Goal: Find specific page/section: Find specific page/section

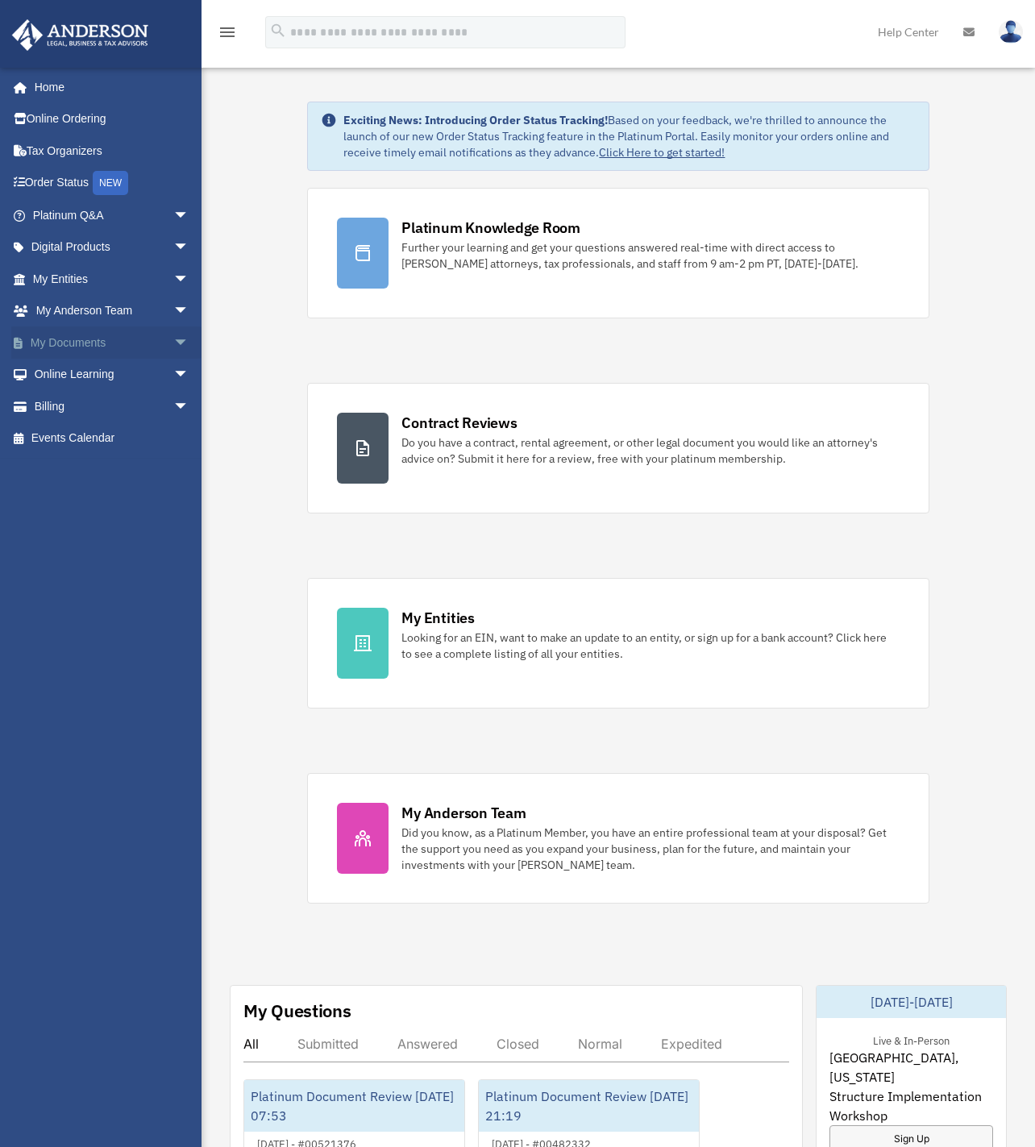
click at [77, 335] on link "My Documents arrow_drop_down" at bounding box center [112, 342] width 202 height 32
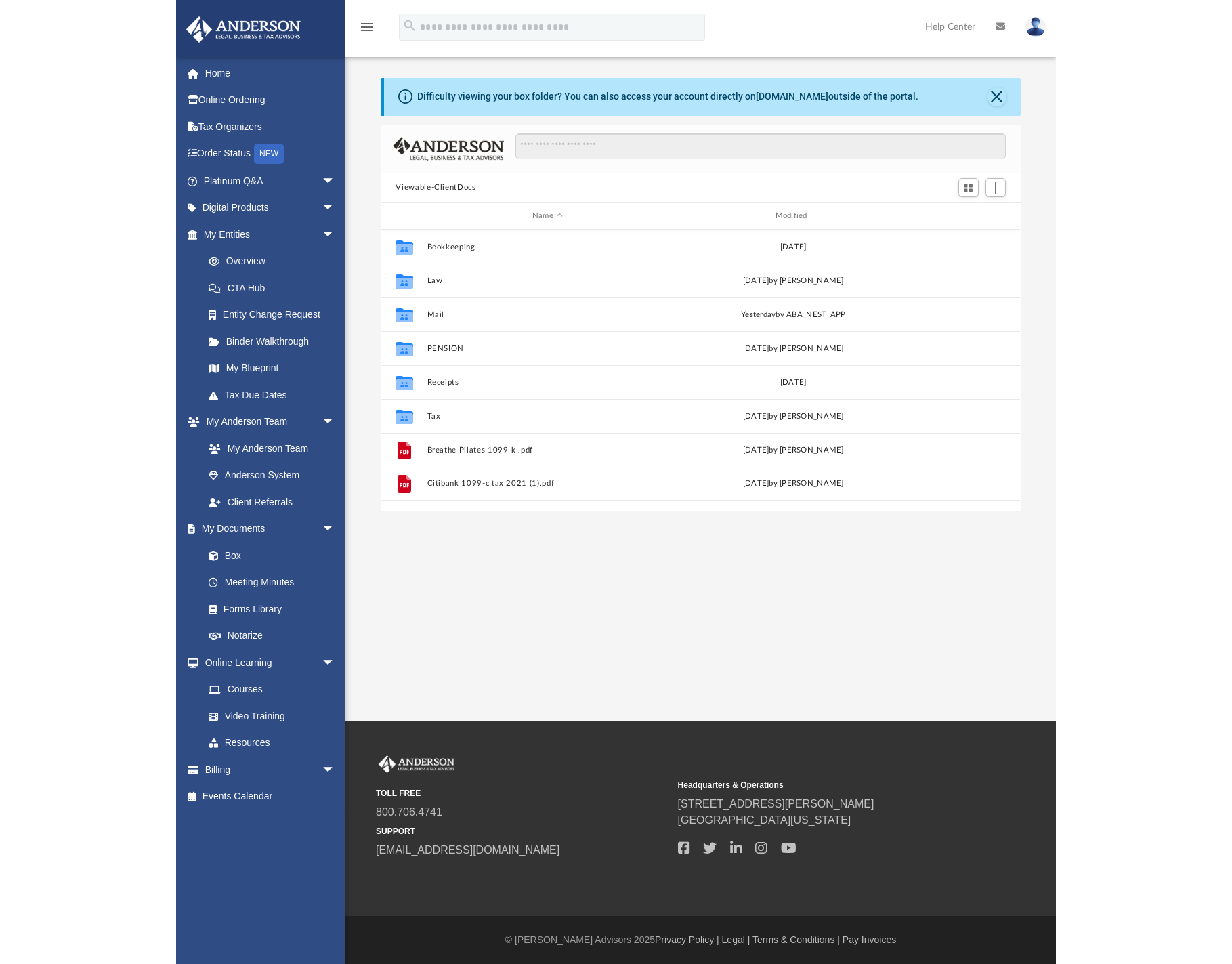
scroll to position [298, 629]
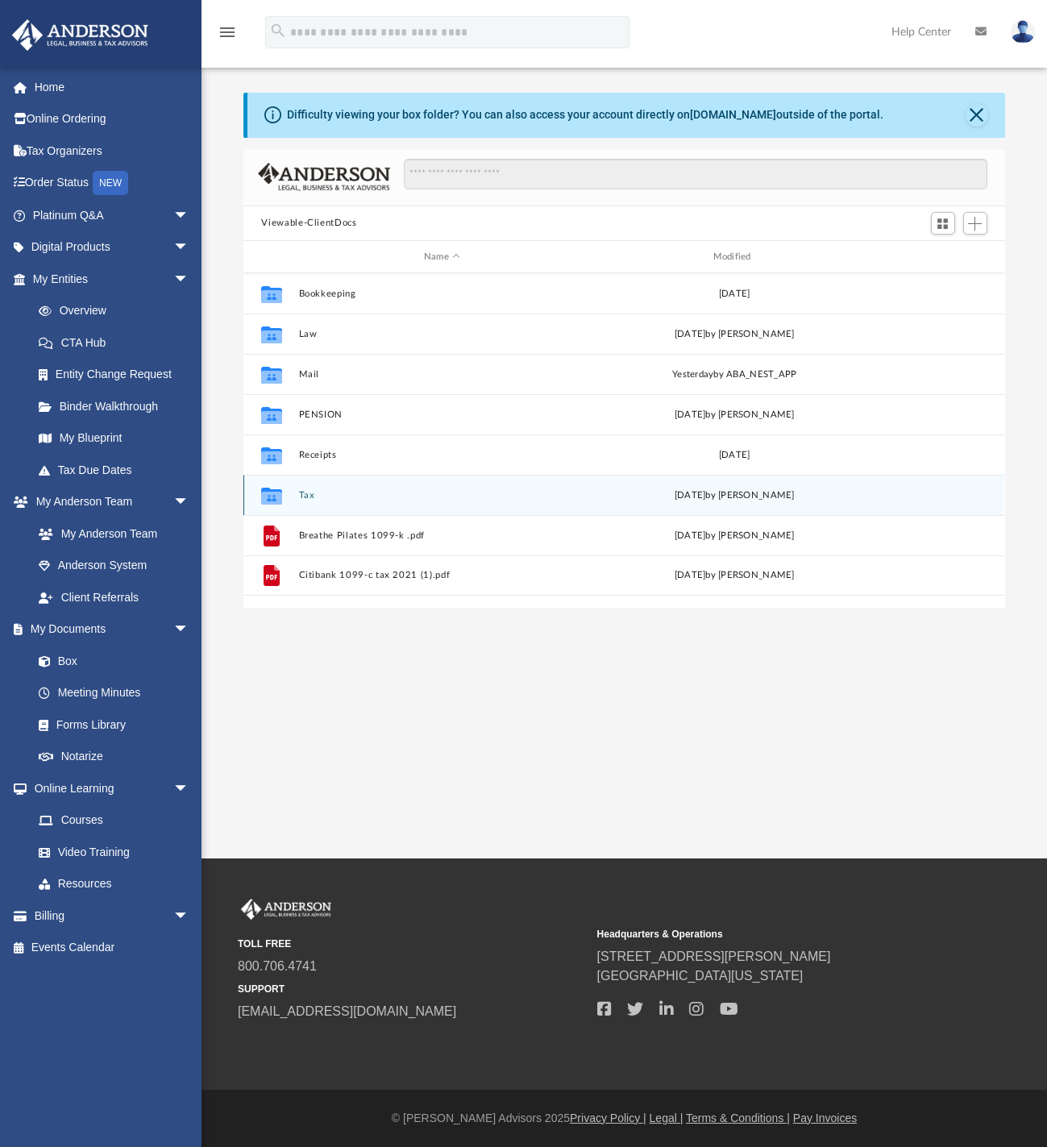
click at [306, 486] on div "Collaborated Folder Tax Wed Sep 17 2025 by Alex Price" at bounding box center [623, 495] width 761 height 40
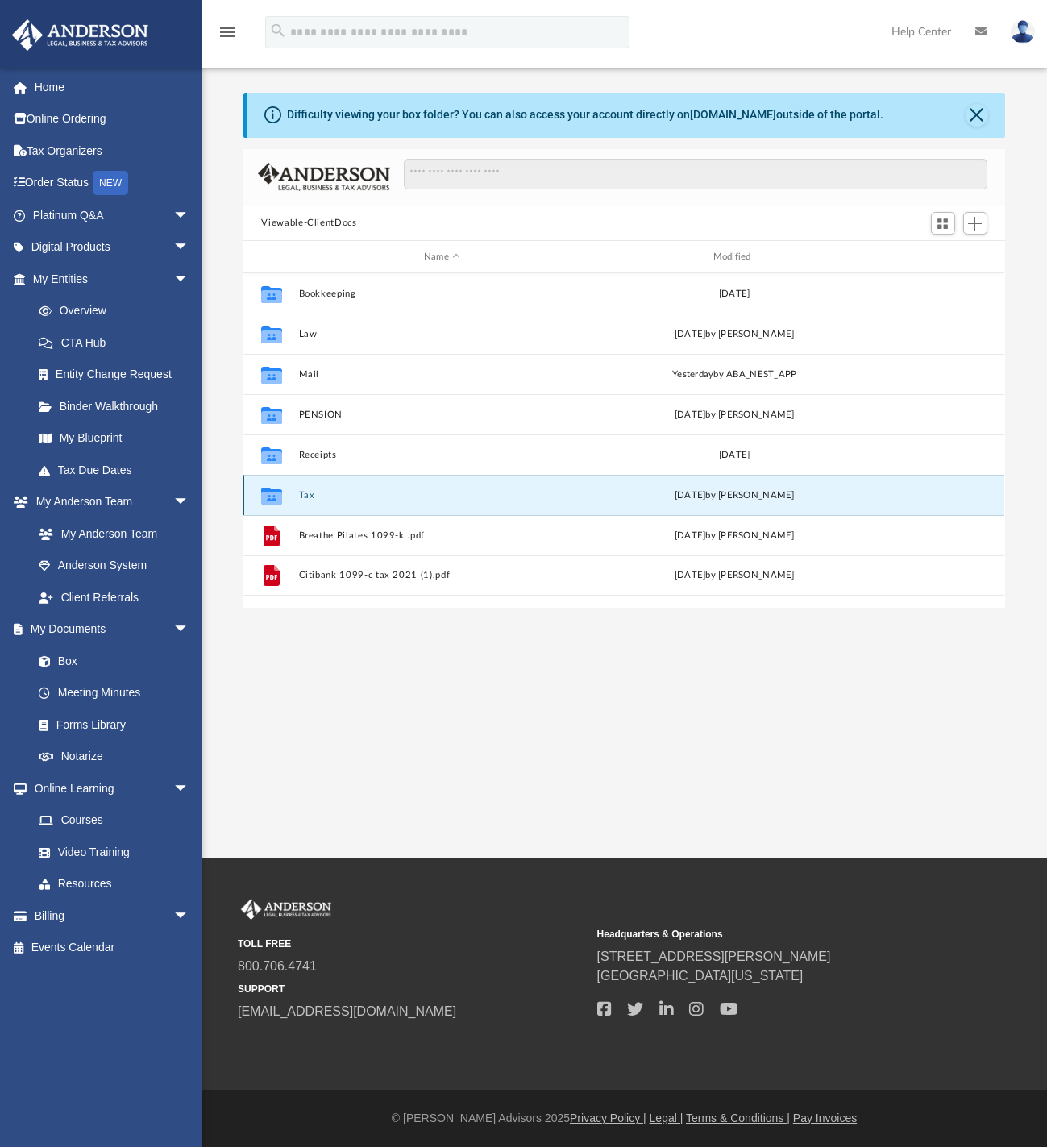
click at [304, 492] on button "Tax" at bounding box center [442, 495] width 286 height 10
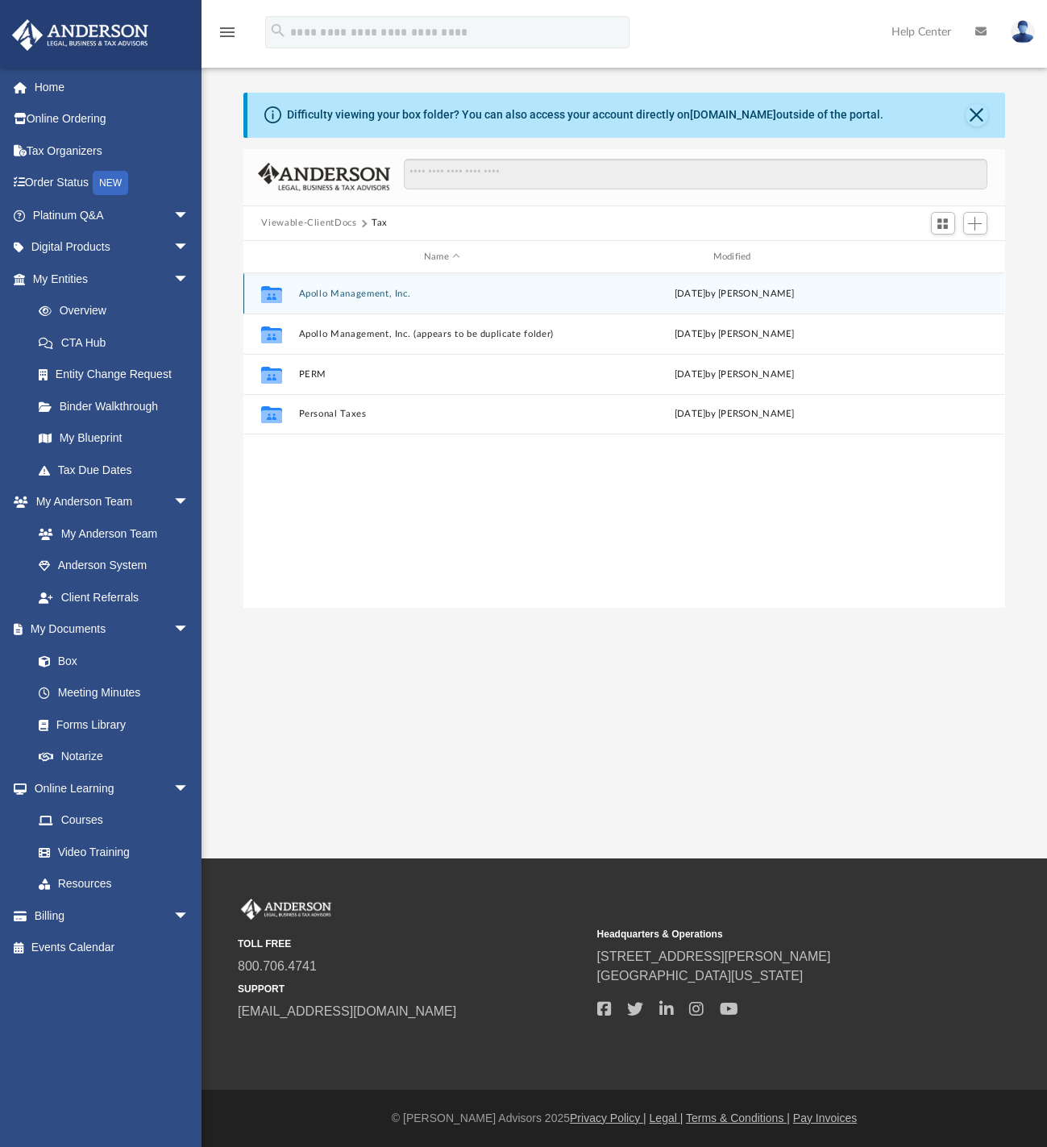
click at [331, 294] on button "Apollo Management, Inc." at bounding box center [442, 294] width 286 height 10
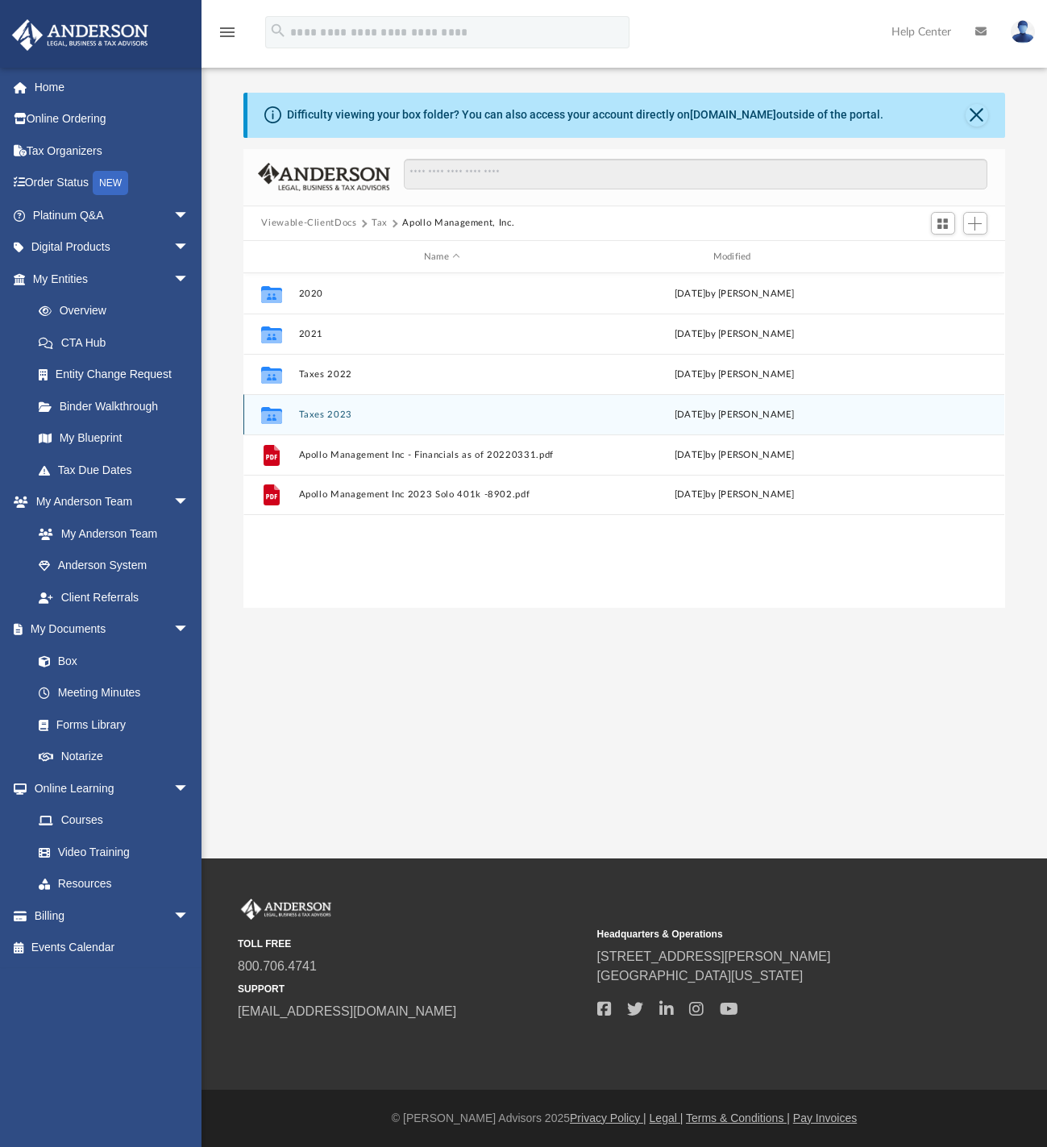
click at [331, 406] on div "Collaborated Folder Taxes 2023 Wed May 21 2025 by Tameka Fulton" at bounding box center [623, 414] width 761 height 40
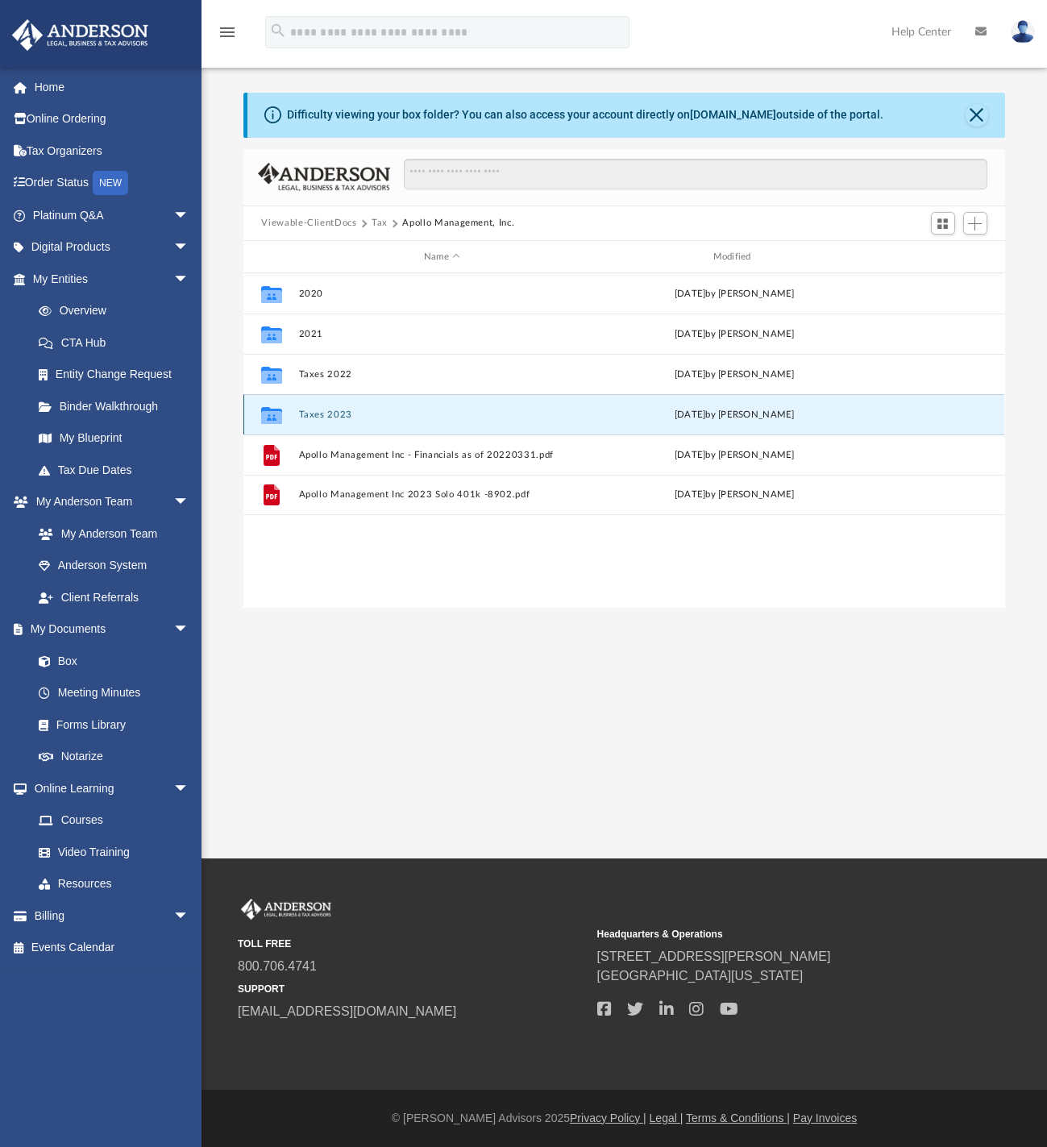
click at [331, 406] on div "Collaborated Folder Taxes 2023 Wed May 21 2025 by Tameka Fulton" at bounding box center [623, 414] width 761 height 40
click at [318, 410] on button "Taxes 2023" at bounding box center [442, 415] width 286 height 10
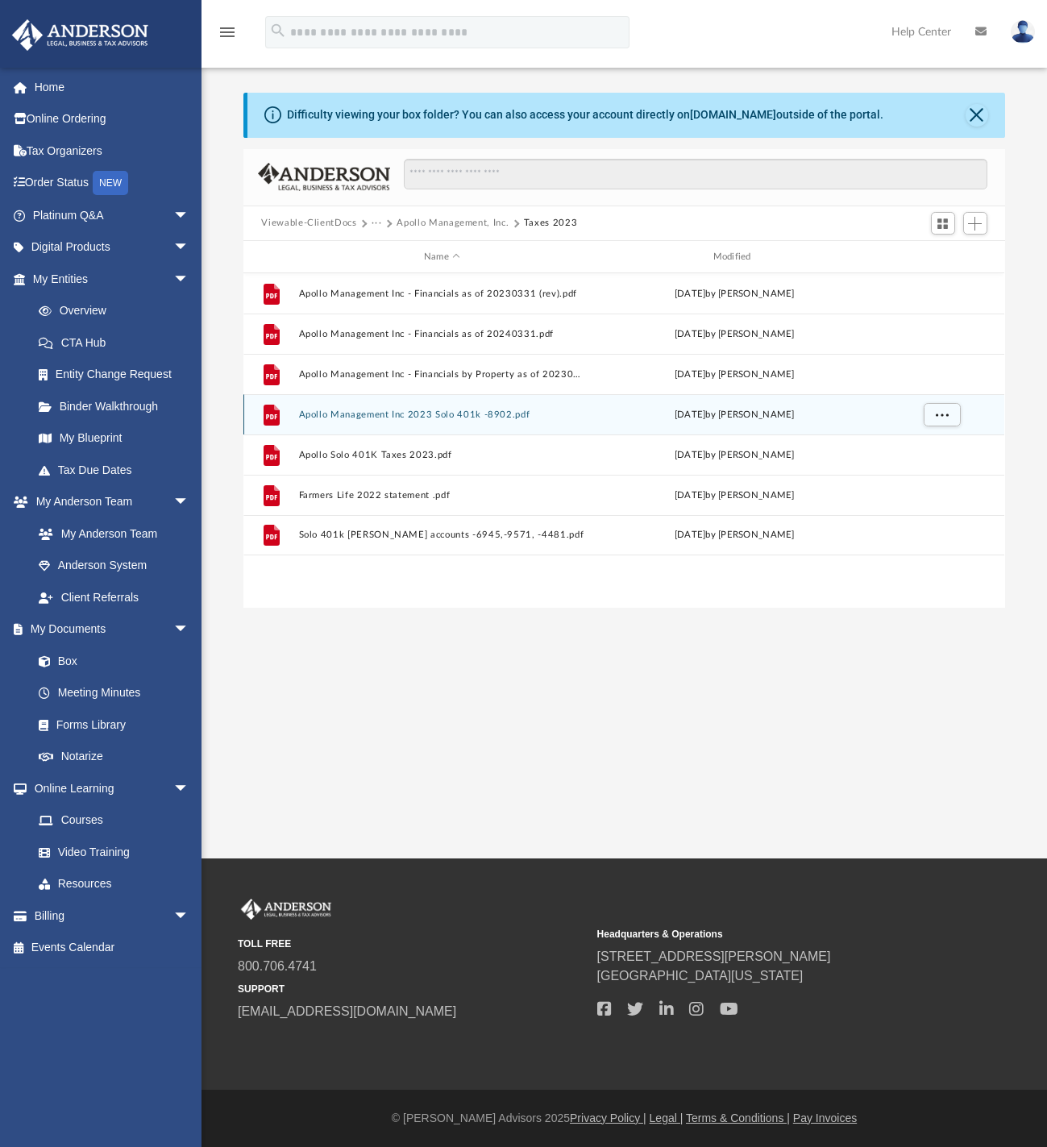
click at [430, 222] on button "Apollo Management, Inc." at bounding box center [453, 223] width 112 height 15
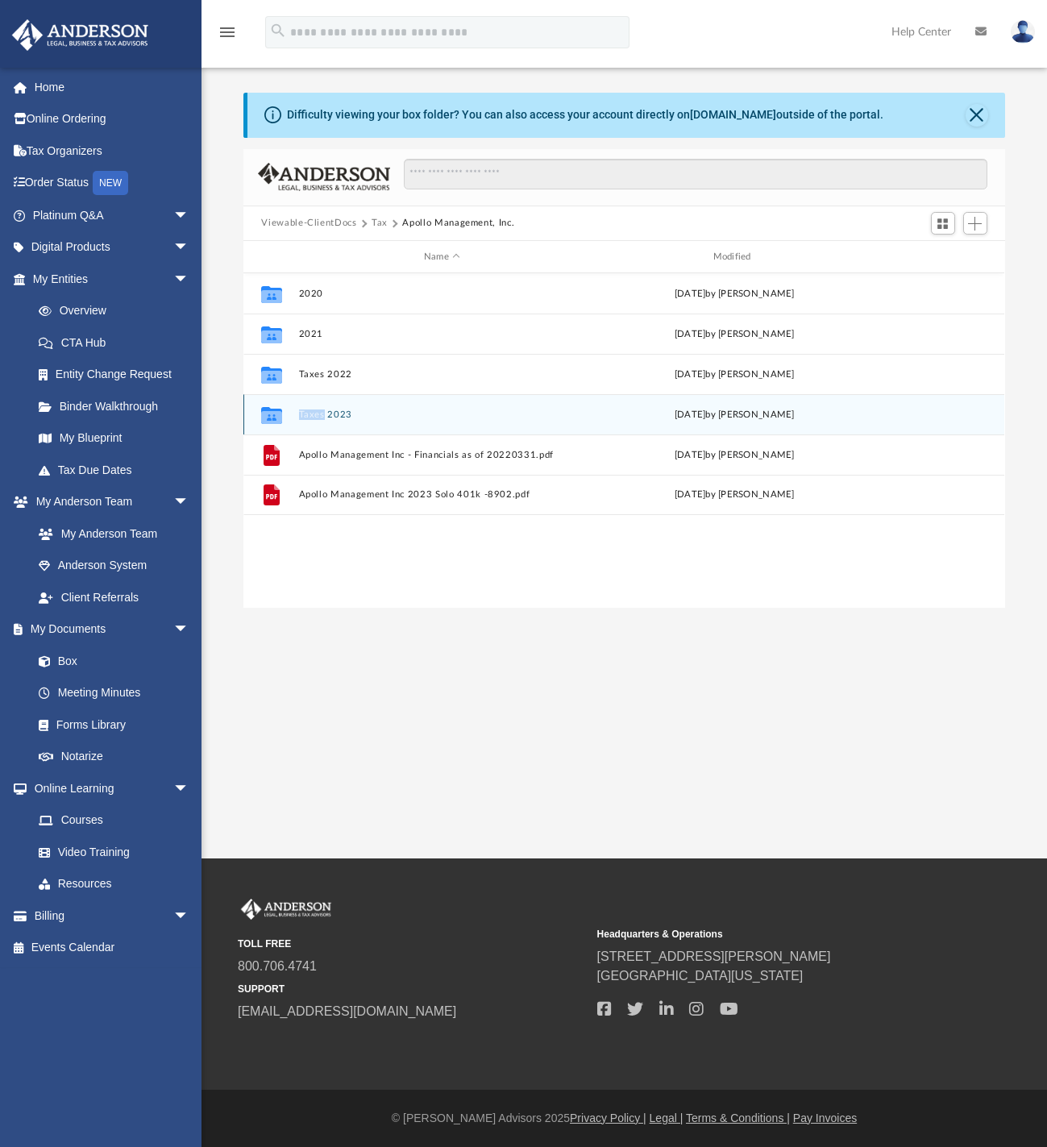
click at [276, 418] on icon "grid" at bounding box center [271, 415] width 21 height 17
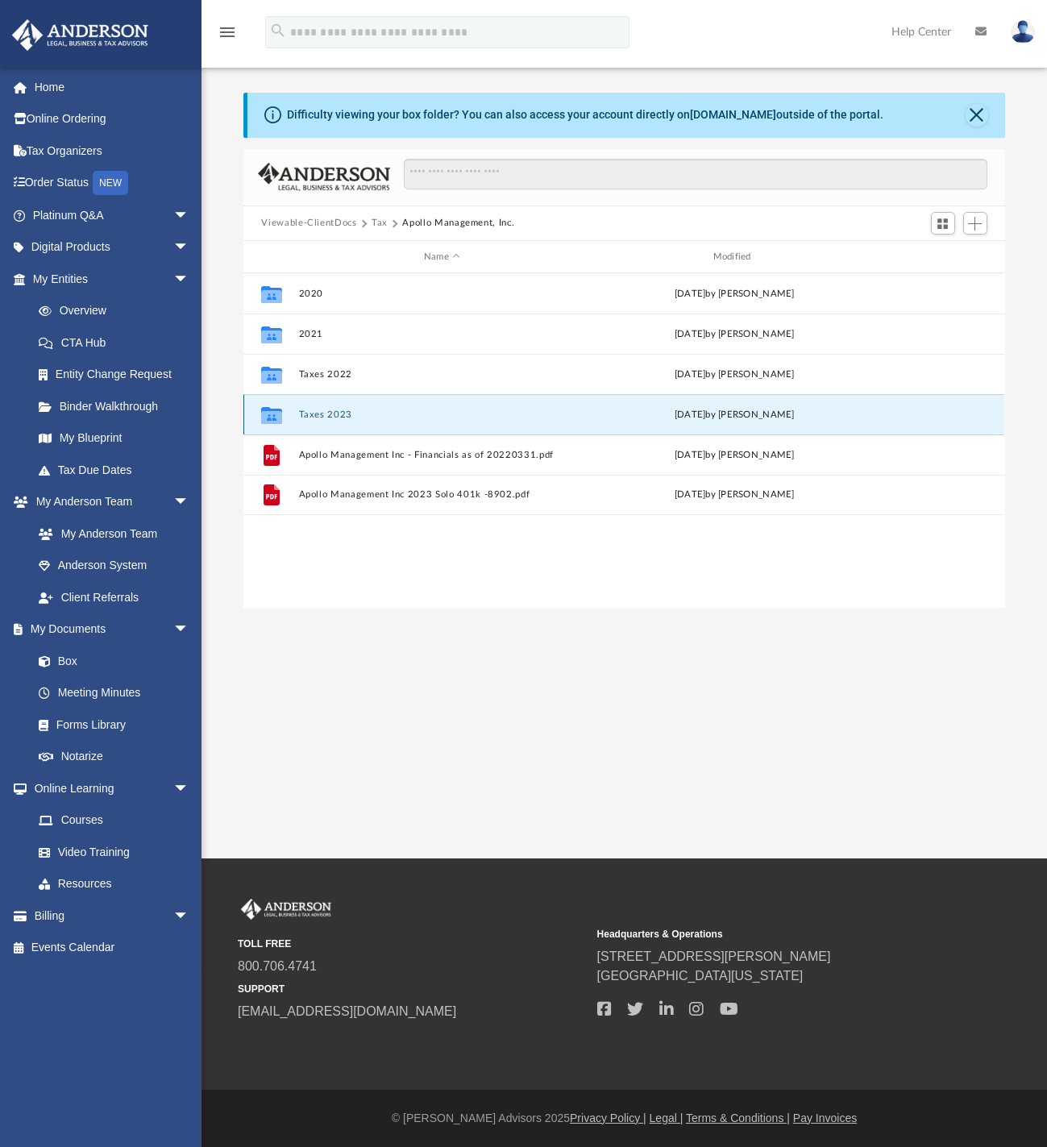
click at [269, 414] on icon "grid" at bounding box center [271, 417] width 21 height 13
click at [268, 414] on icon "grid" at bounding box center [271, 417] width 21 height 13
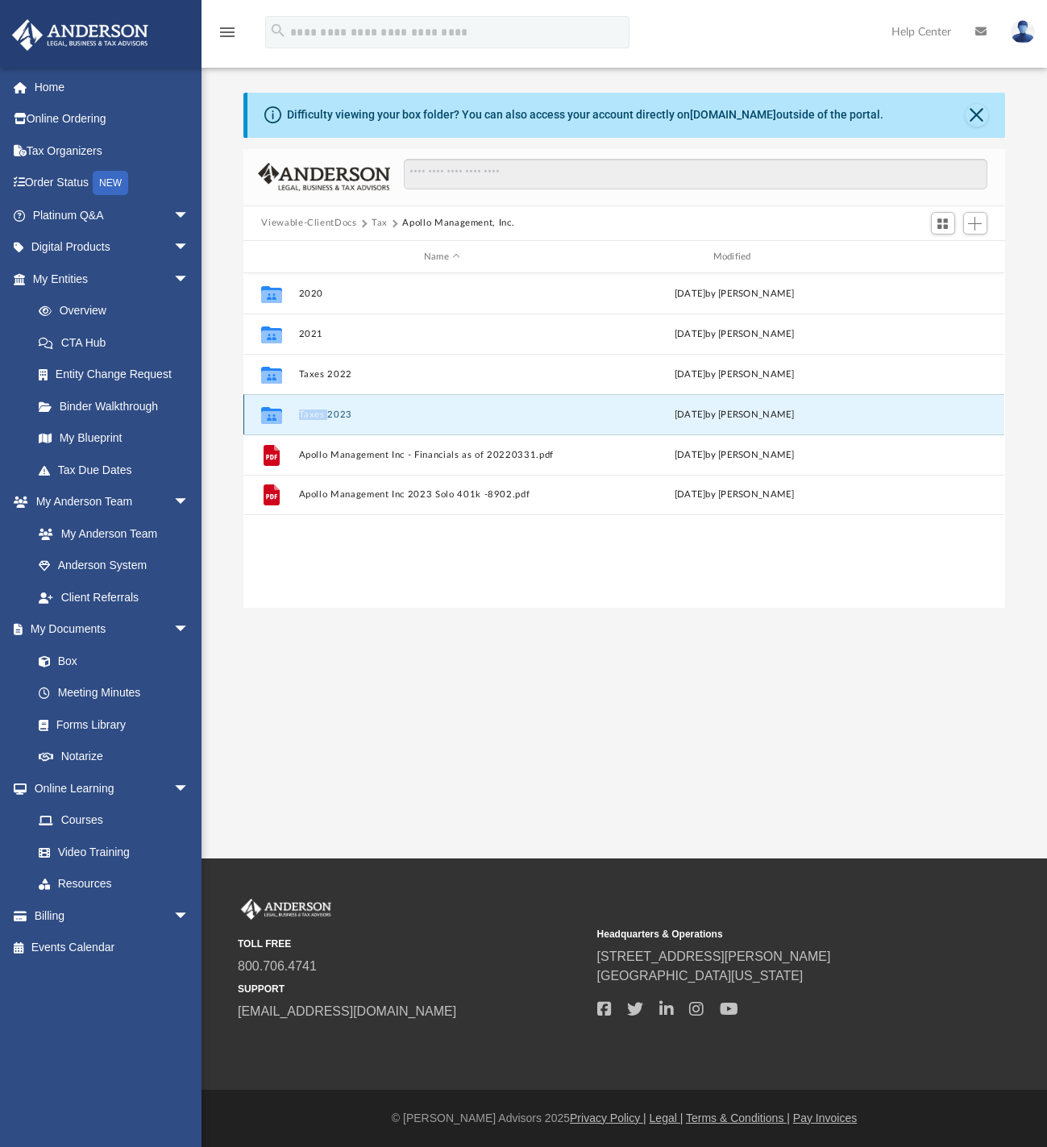
click at [268, 414] on icon "grid" at bounding box center [271, 417] width 21 height 13
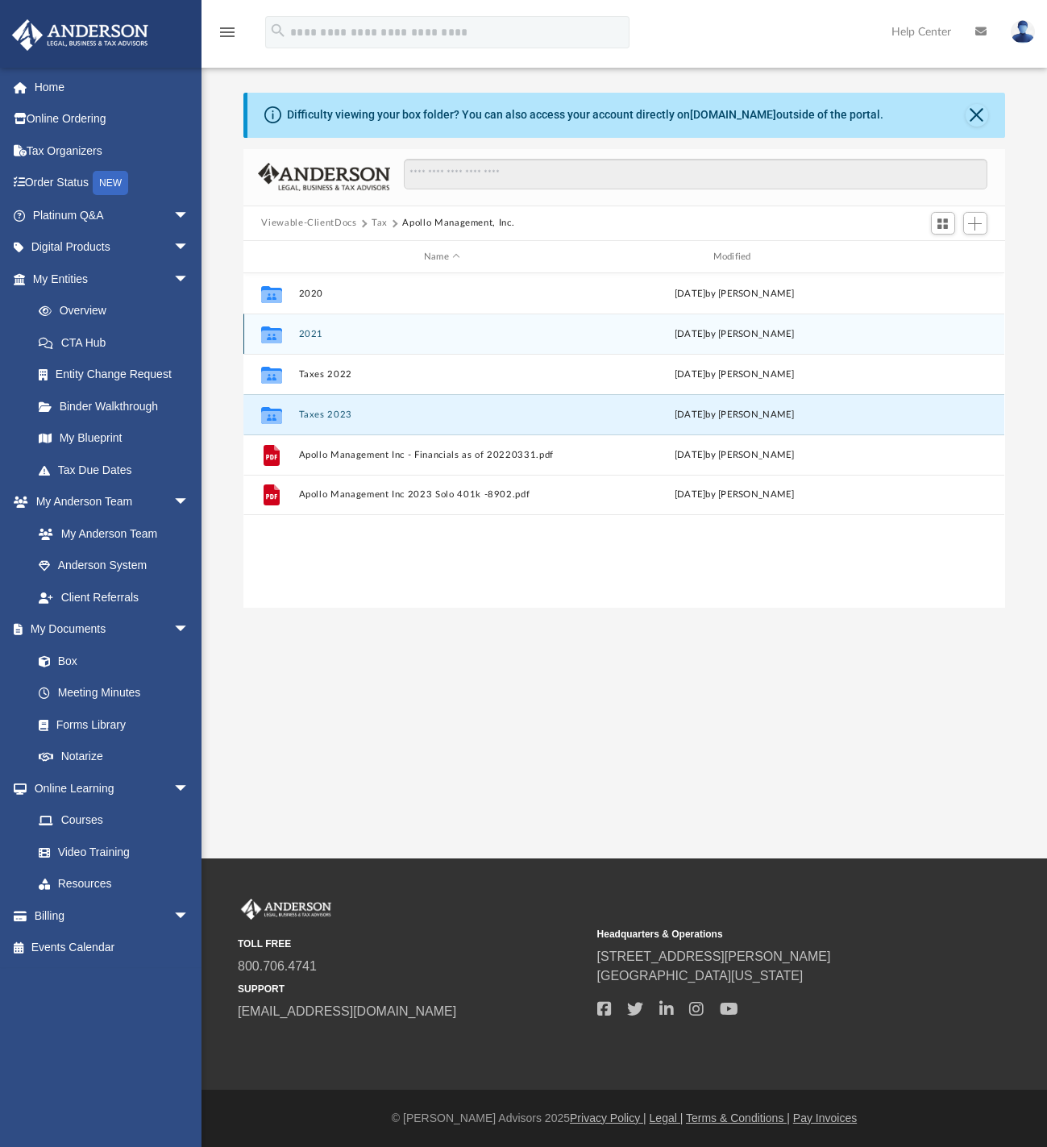
click at [361, 352] on div "Collaborated Folder 2021 Thu Dec 26 2024 by Kim Yoder" at bounding box center [623, 334] width 761 height 40
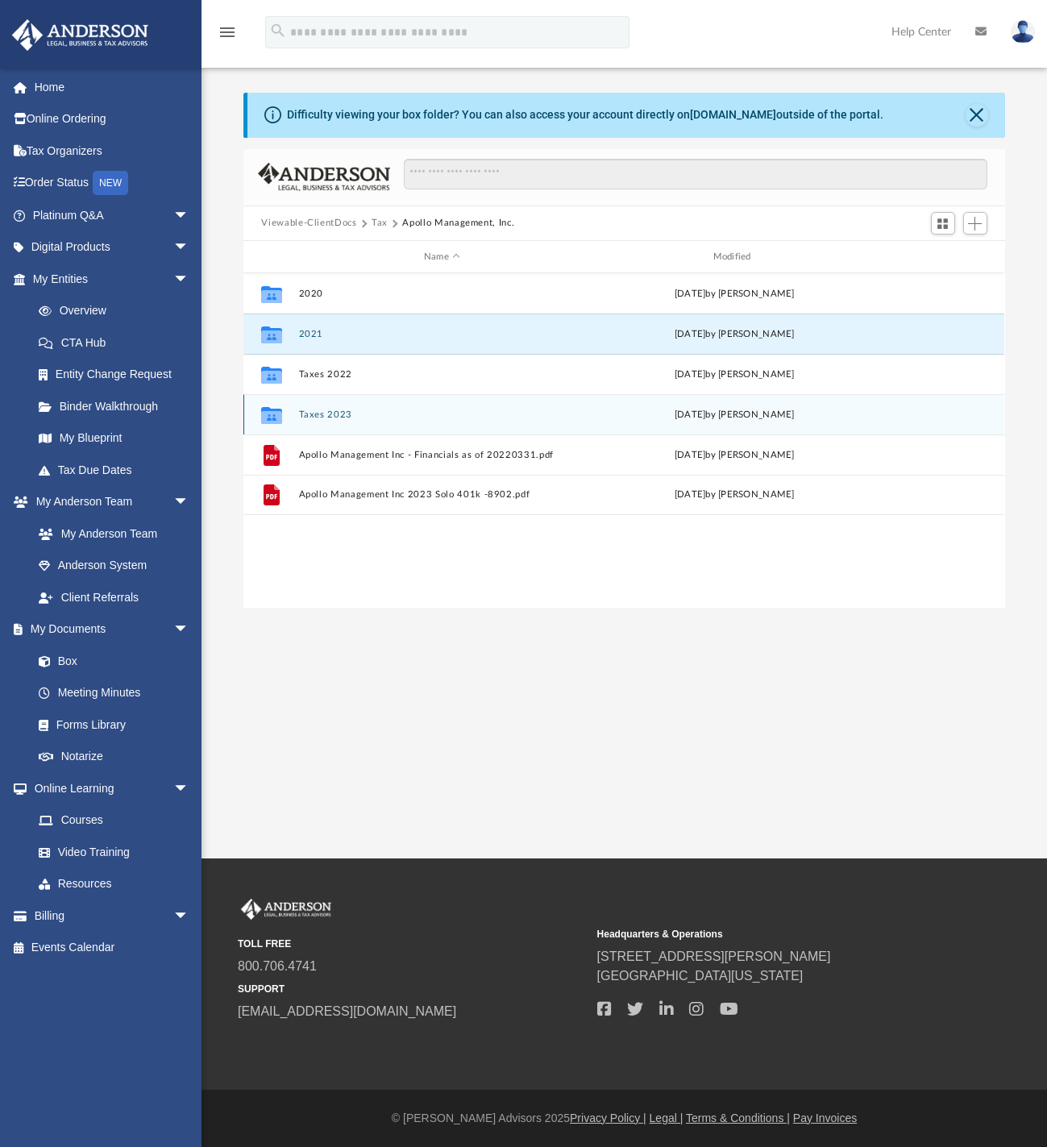
click at [272, 407] on icon "Collaborated Folder" at bounding box center [272, 415] width 26 height 26
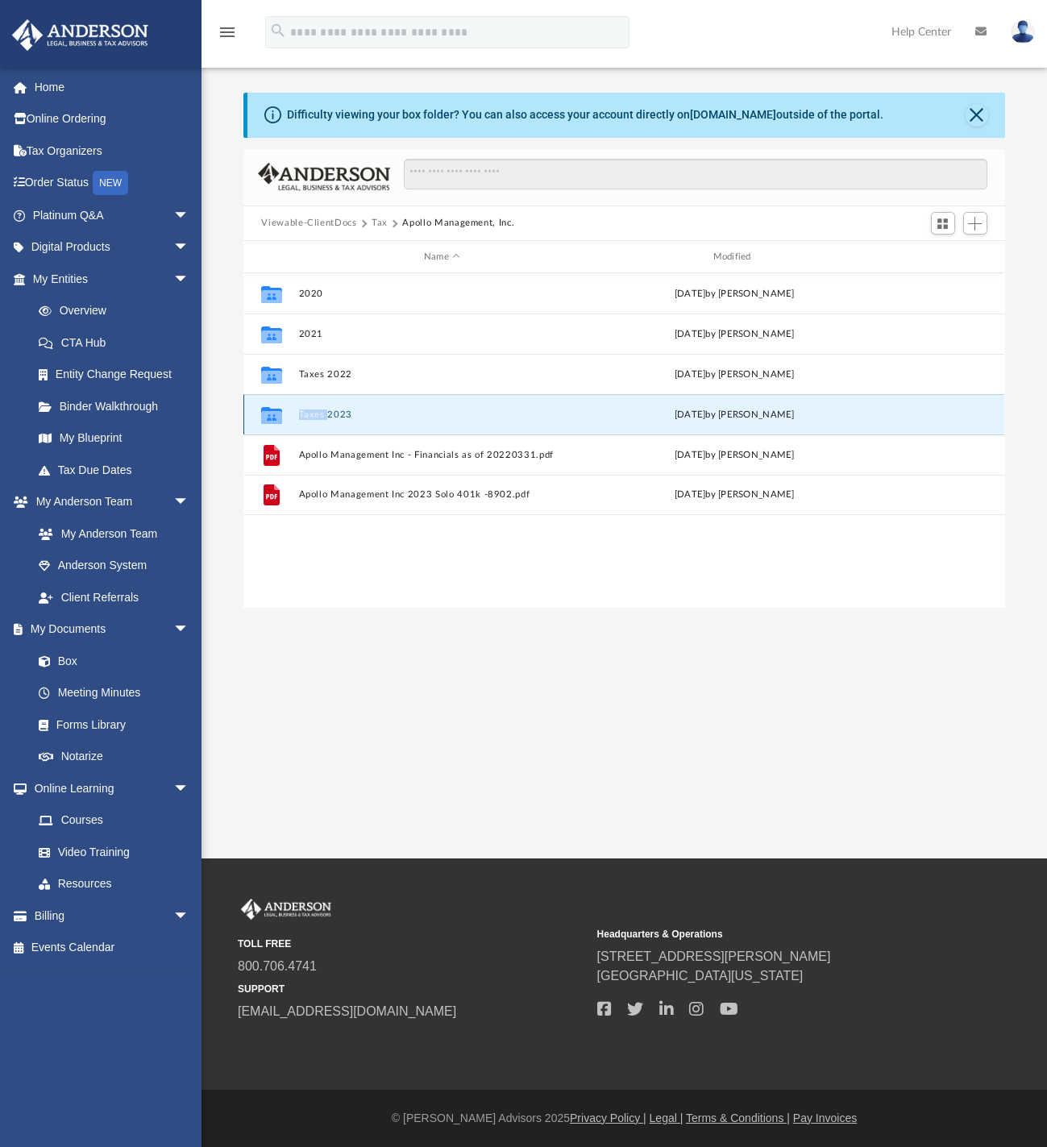
click at [272, 407] on icon "Collaborated Folder" at bounding box center [272, 415] width 26 height 26
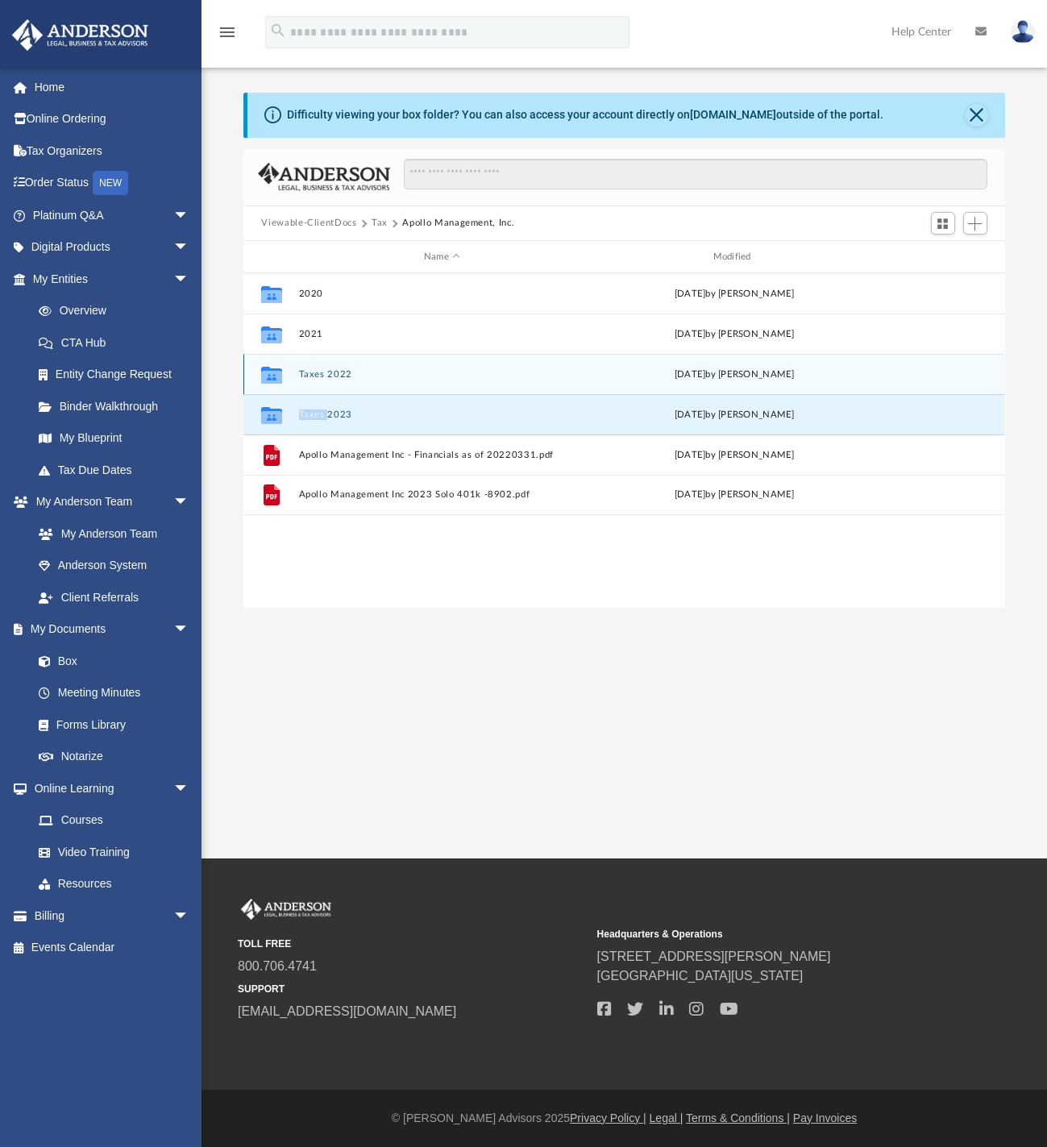
click at [266, 380] on icon "grid" at bounding box center [271, 377] width 21 height 13
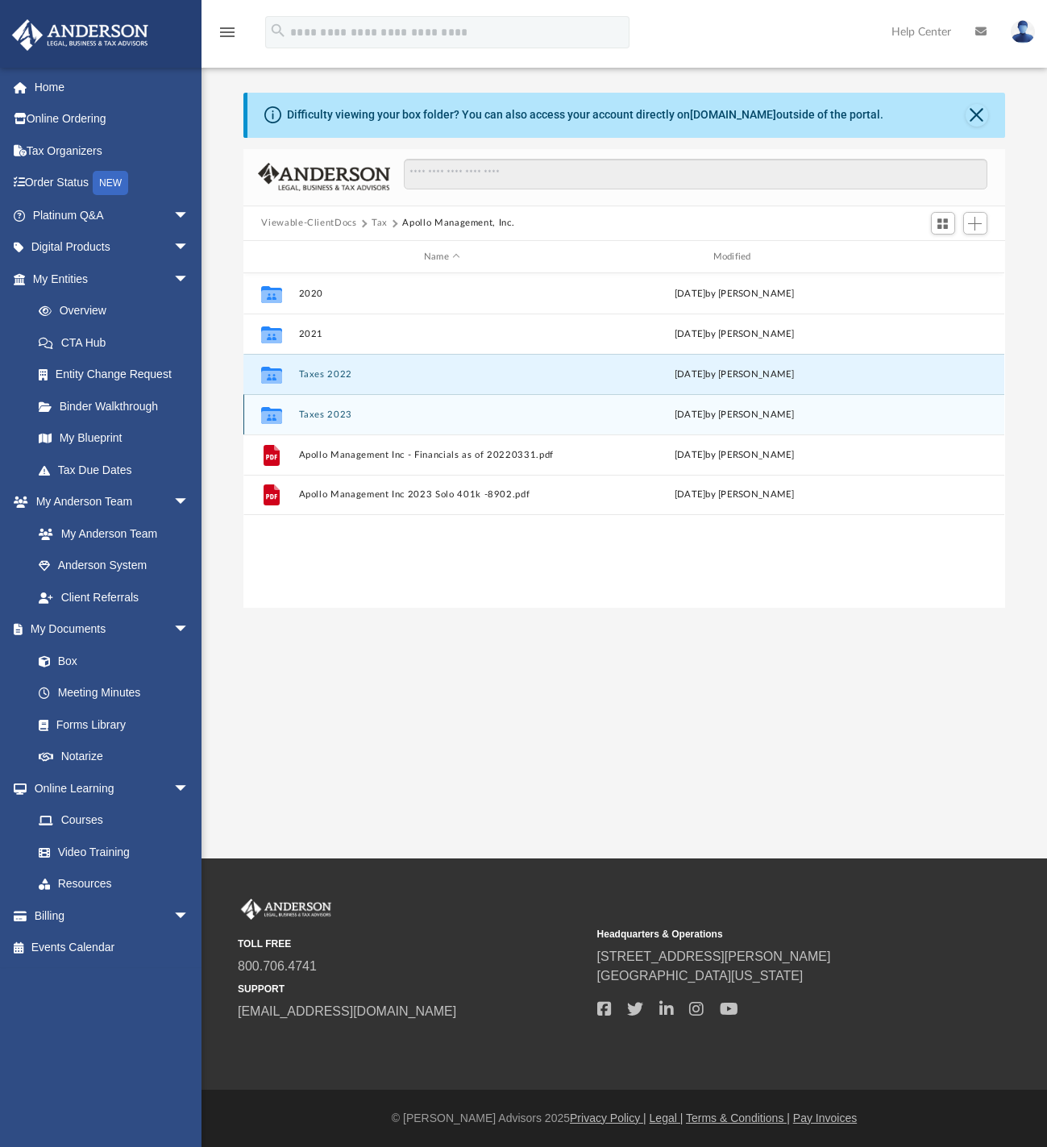
click at [270, 413] on icon "grid" at bounding box center [271, 417] width 21 height 13
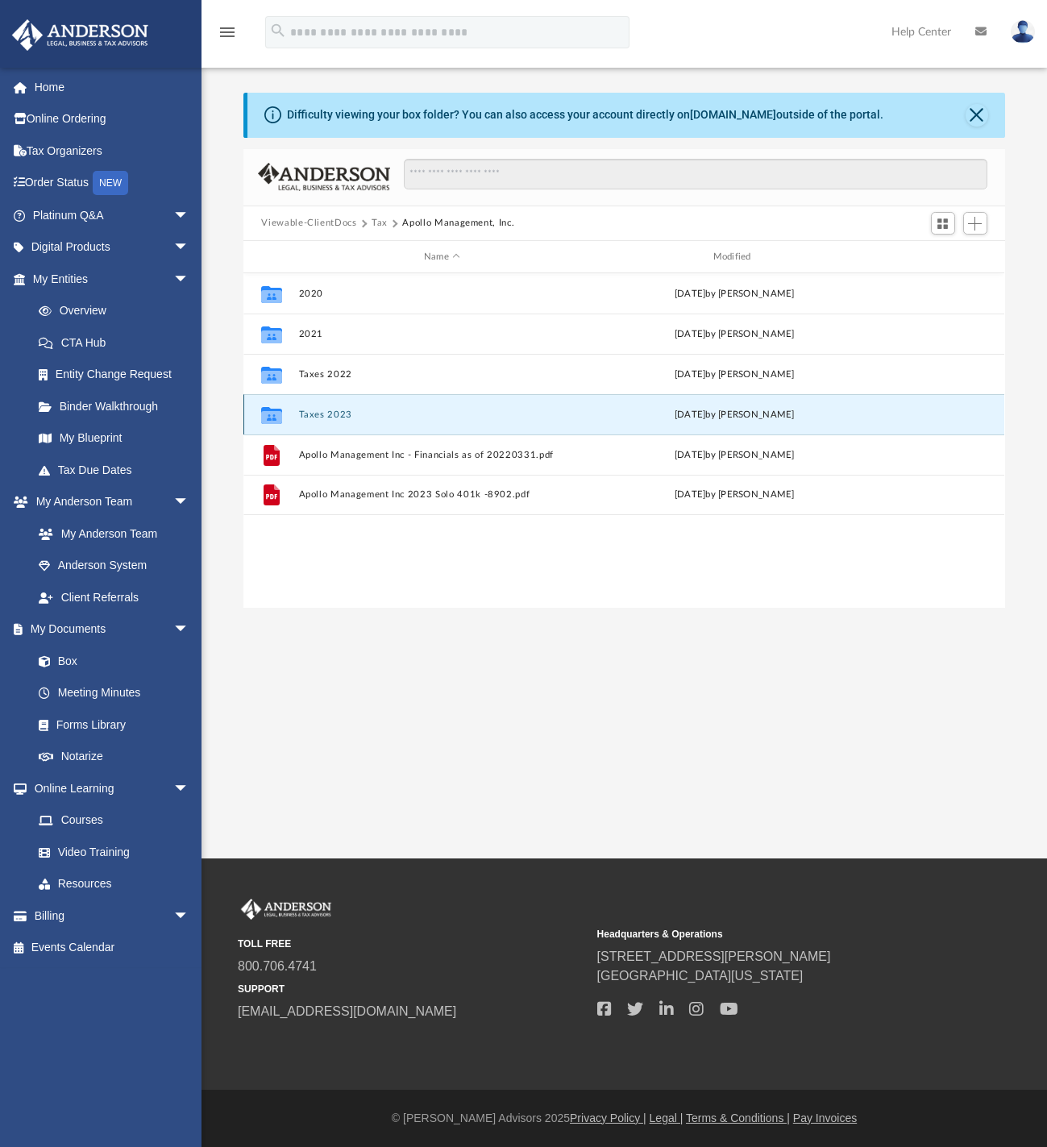
click at [270, 413] on icon "grid" at bounding box center [271, 417] width 21 height 13
click at [266, 420] on icon "grid" at bounding box center [271, 417] width 21 height 13
click at [496, 405] on div "Collaborated Folder Taxes 2023 Wed May 21 2025 by Tameka Fulton" at bounding box center [623, 414] width 761 height 40
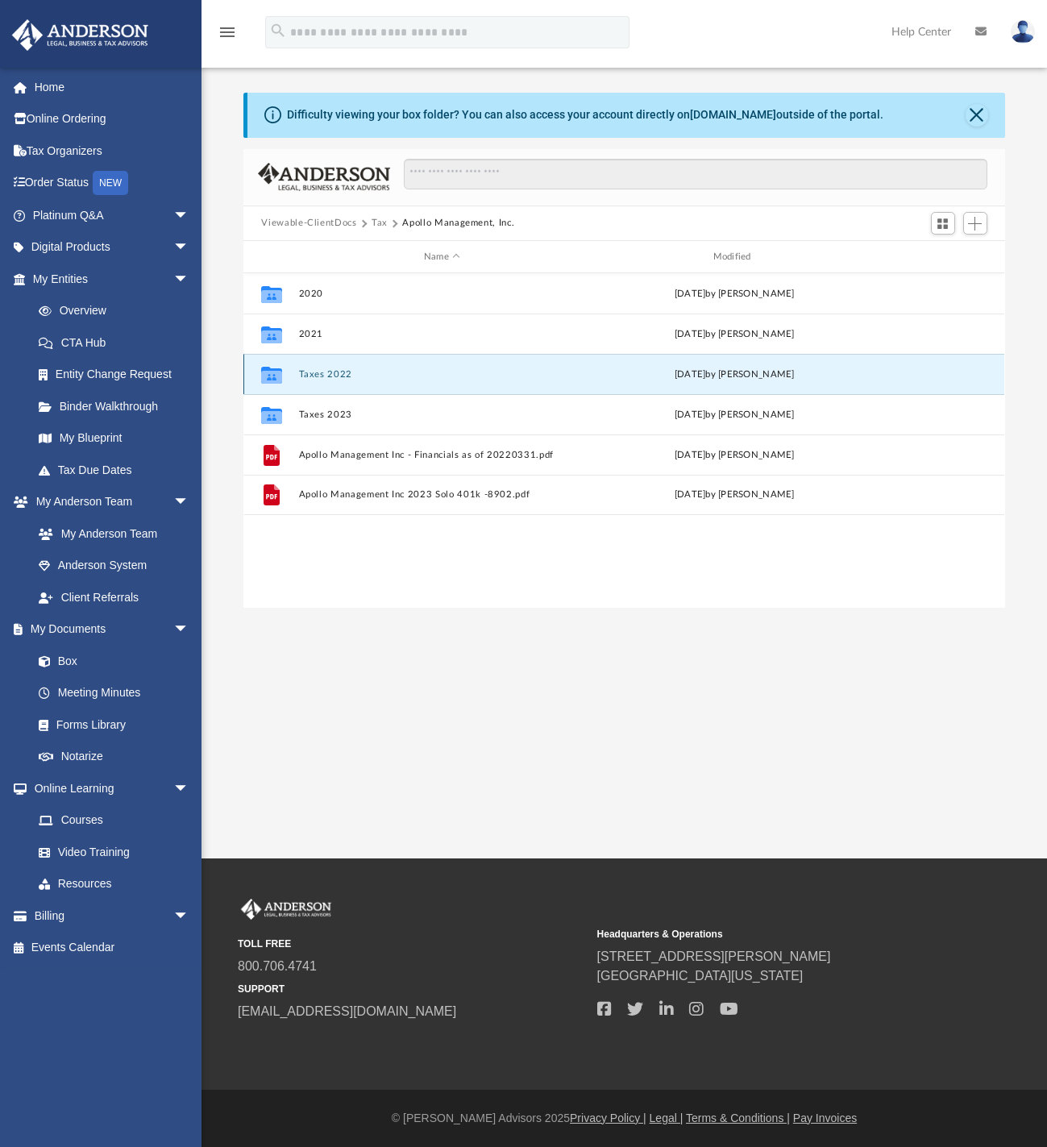
click at [337, 372] on button "Taxes 2022" at bounding box center [442, 374] width 286 height 10
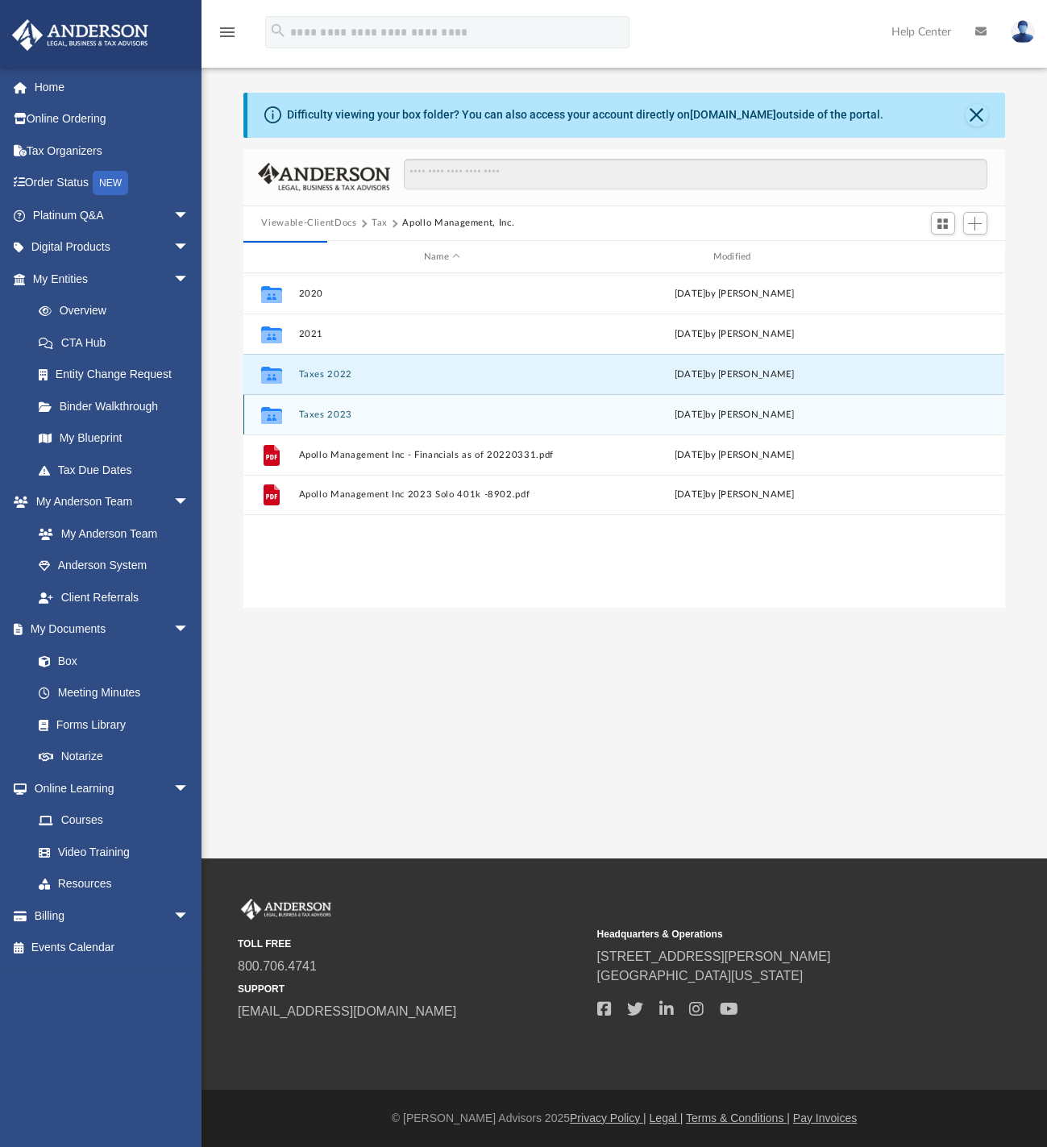
click at [278, 421] on icon "grid" at bounding box center [271, 417] width 21 height 13
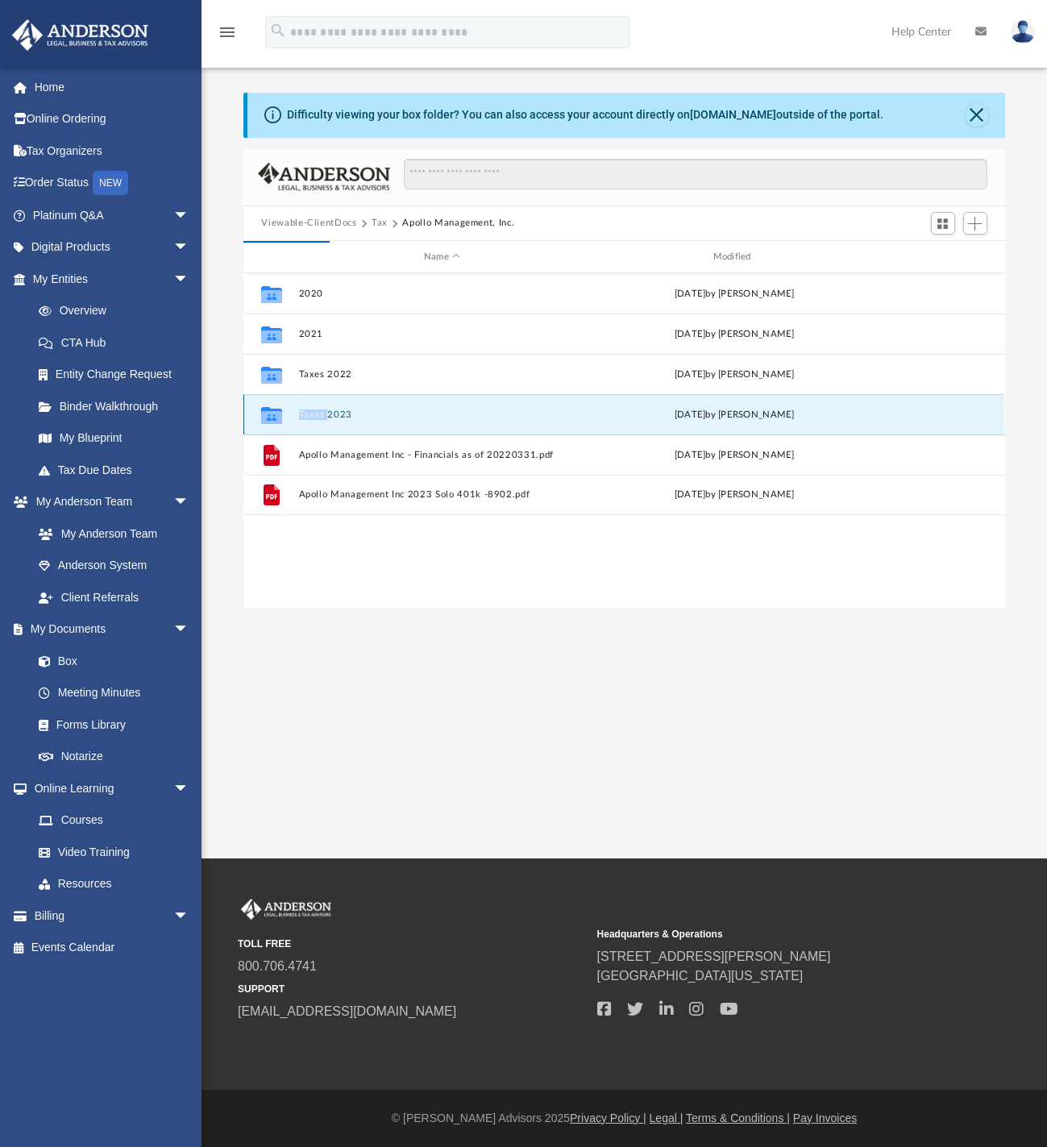
click at [278, 421] on icon "grid" at bounding box center [271, 417] width 21 height 13
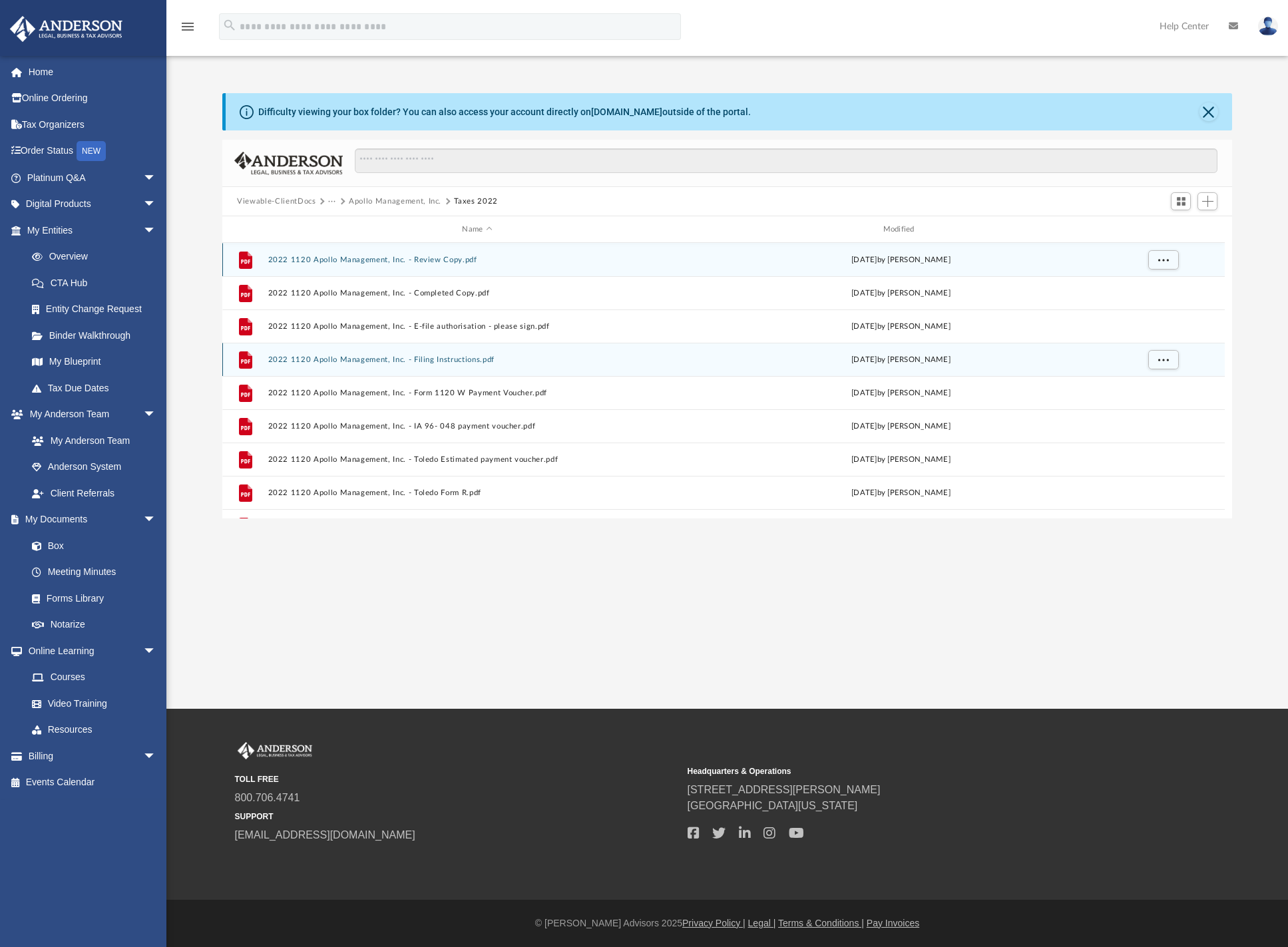
scroll to position [293, 999]
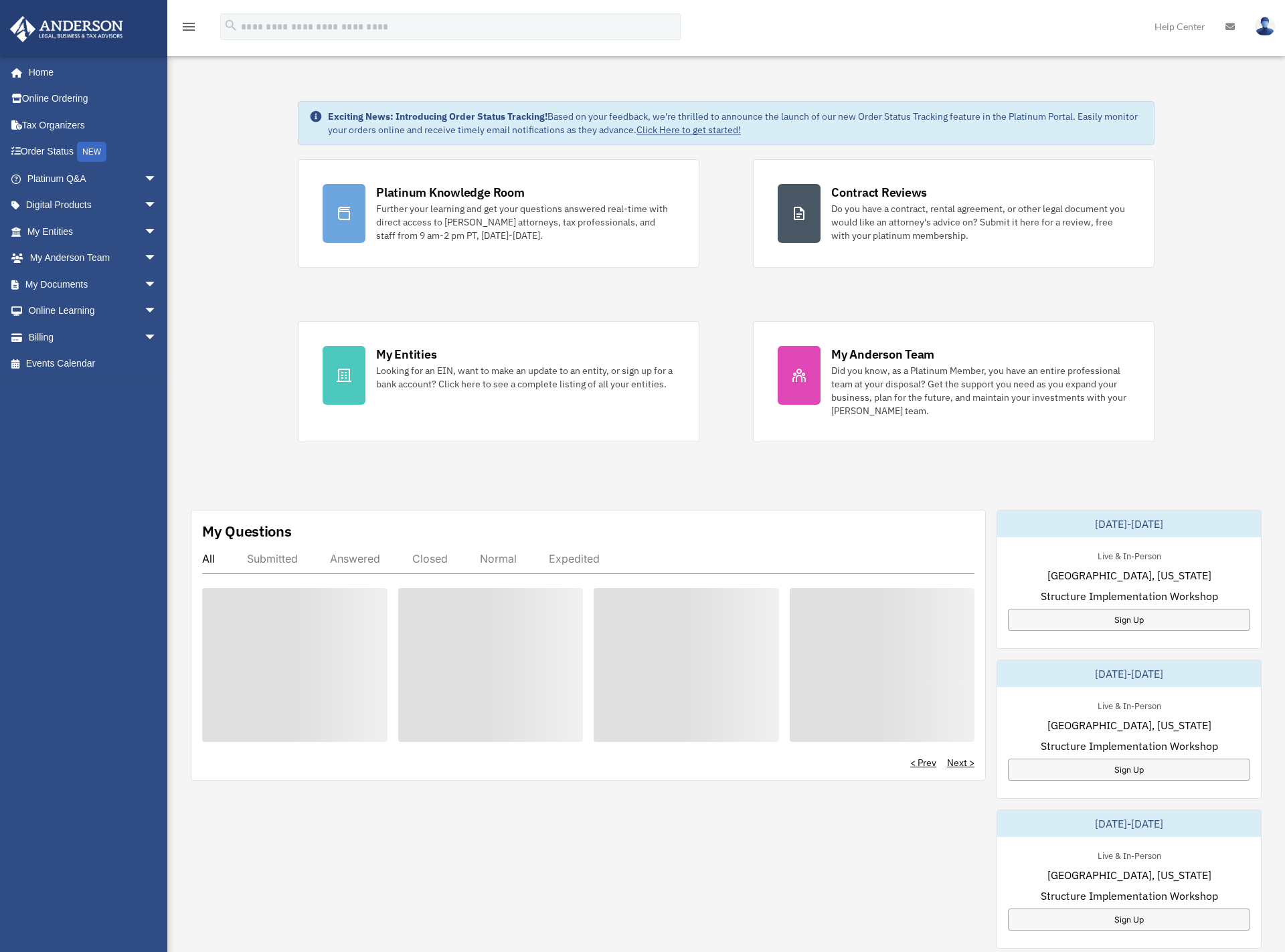
scroll to position [17, 0]
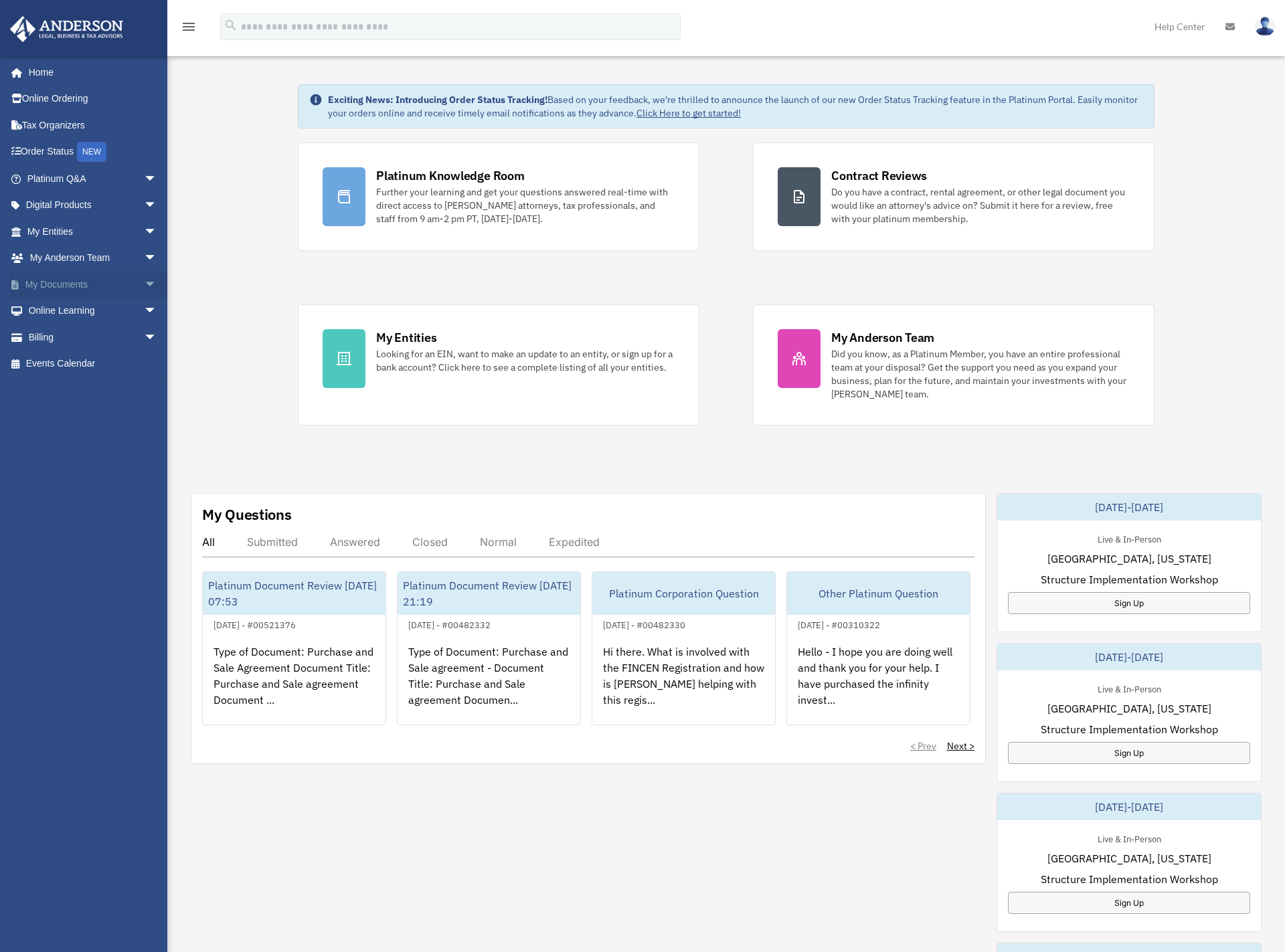
click at [66, 286] on link "My Documents arrow_drop_down" at bounding box center [93, 284] width 168 height 27
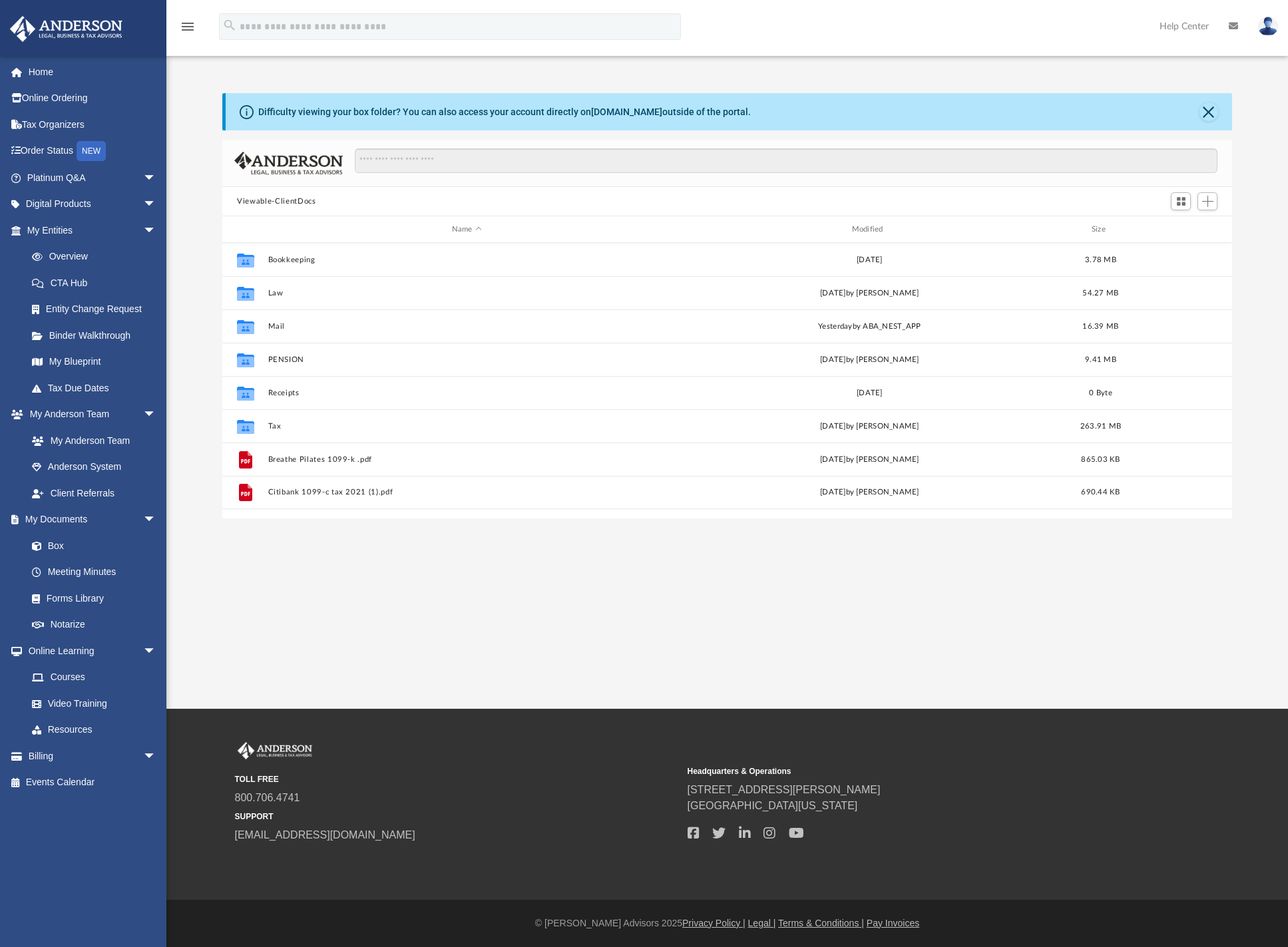
scroll to position [293, 999]
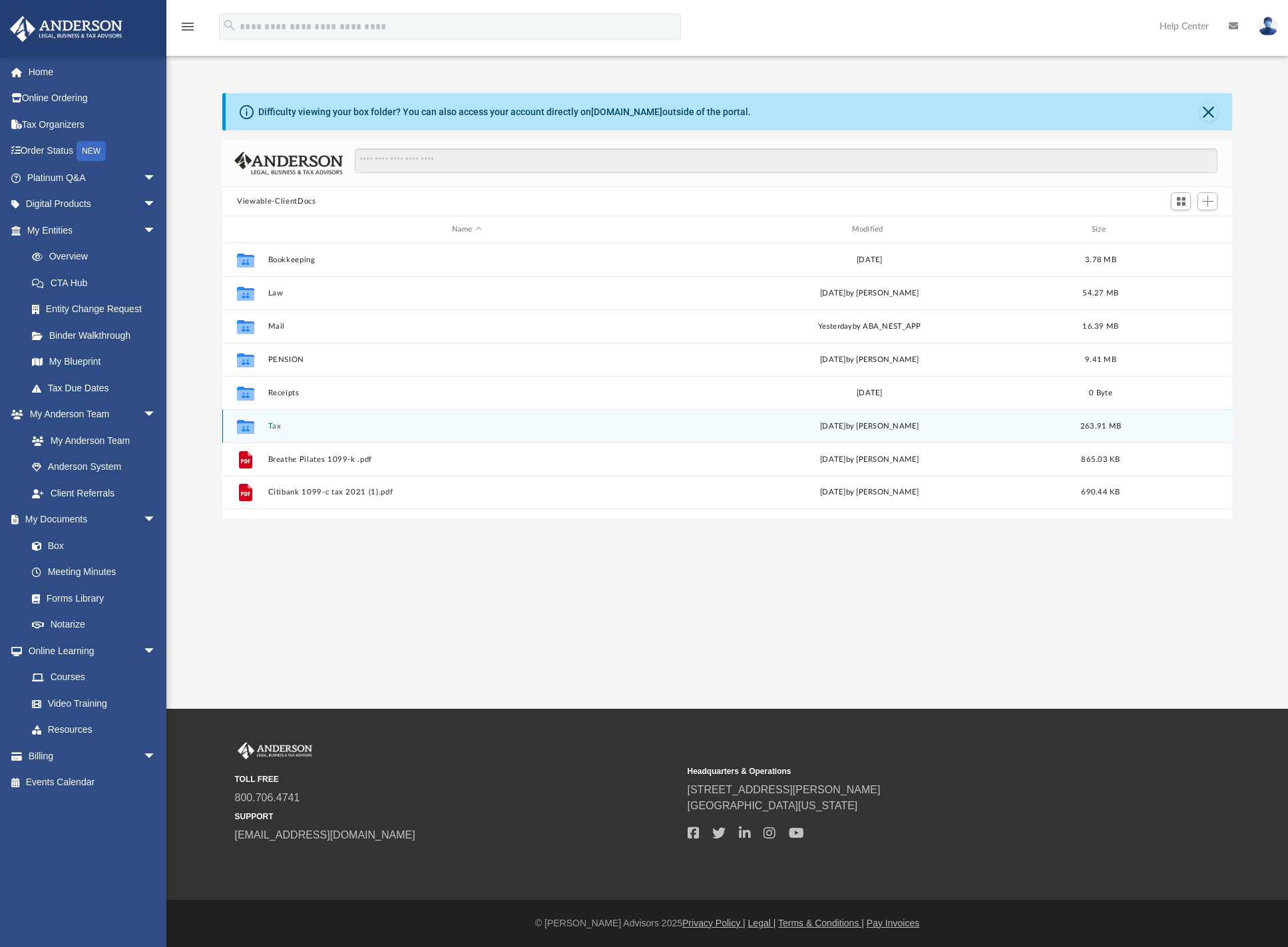
click at [249, 424] on icon "grid" at bounding box center [245, 428] width 17 height 11
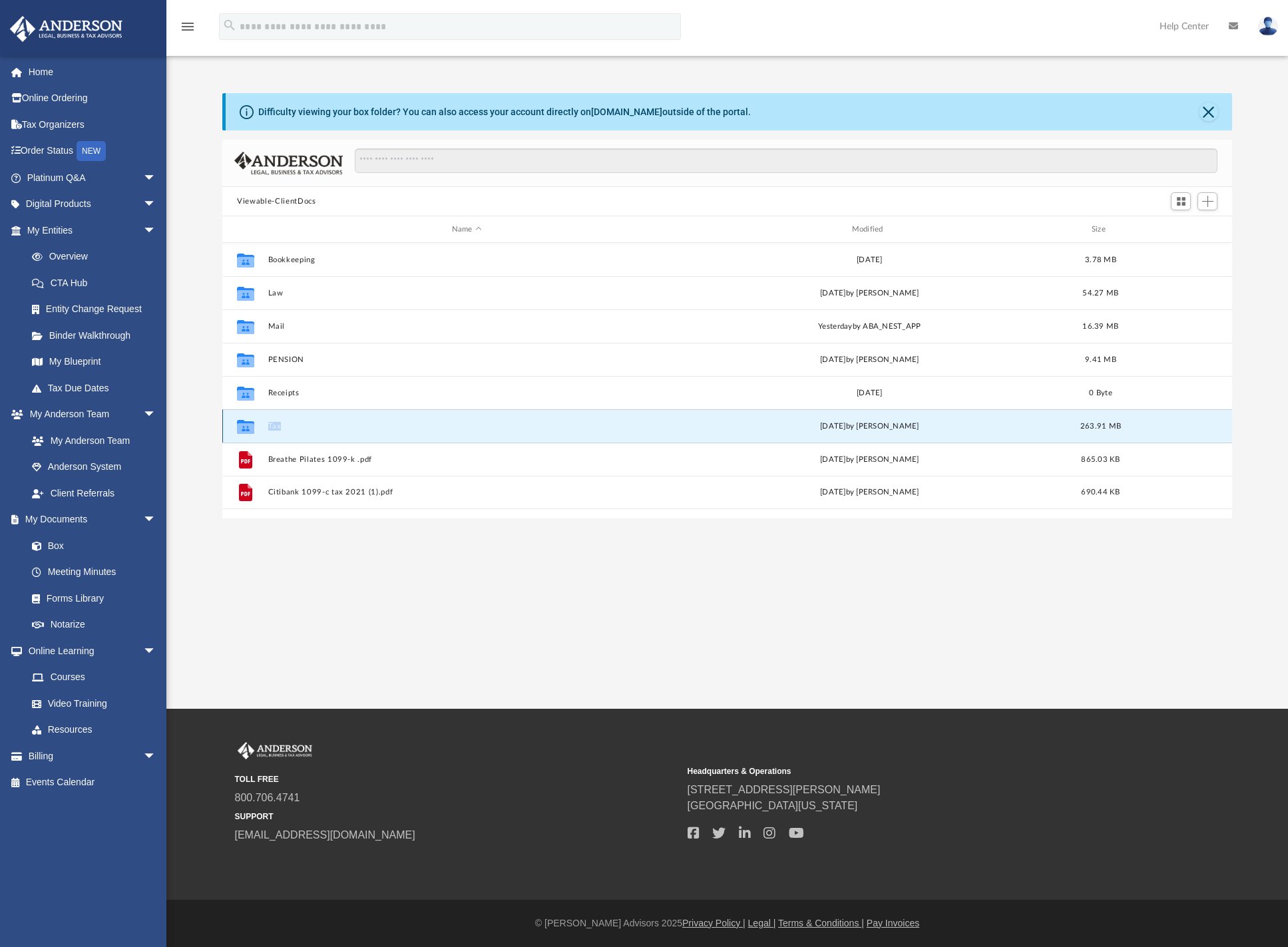
click at [249, 424] on icon "grid" at bounding box center [245, 428] width 17 height 11
click at [244, 431] on icon "grid" at bounding box center [245, 426] width 17 height 14
click at [462, 400] on div "Collaborated Folder Receipts Fri Mar 6 2020 0 Byte" at bounding box center [727, 392] width 1010 height 33
click at [401, 428] on button "Tax" at bounding box center [466, 426] width 397 height 8
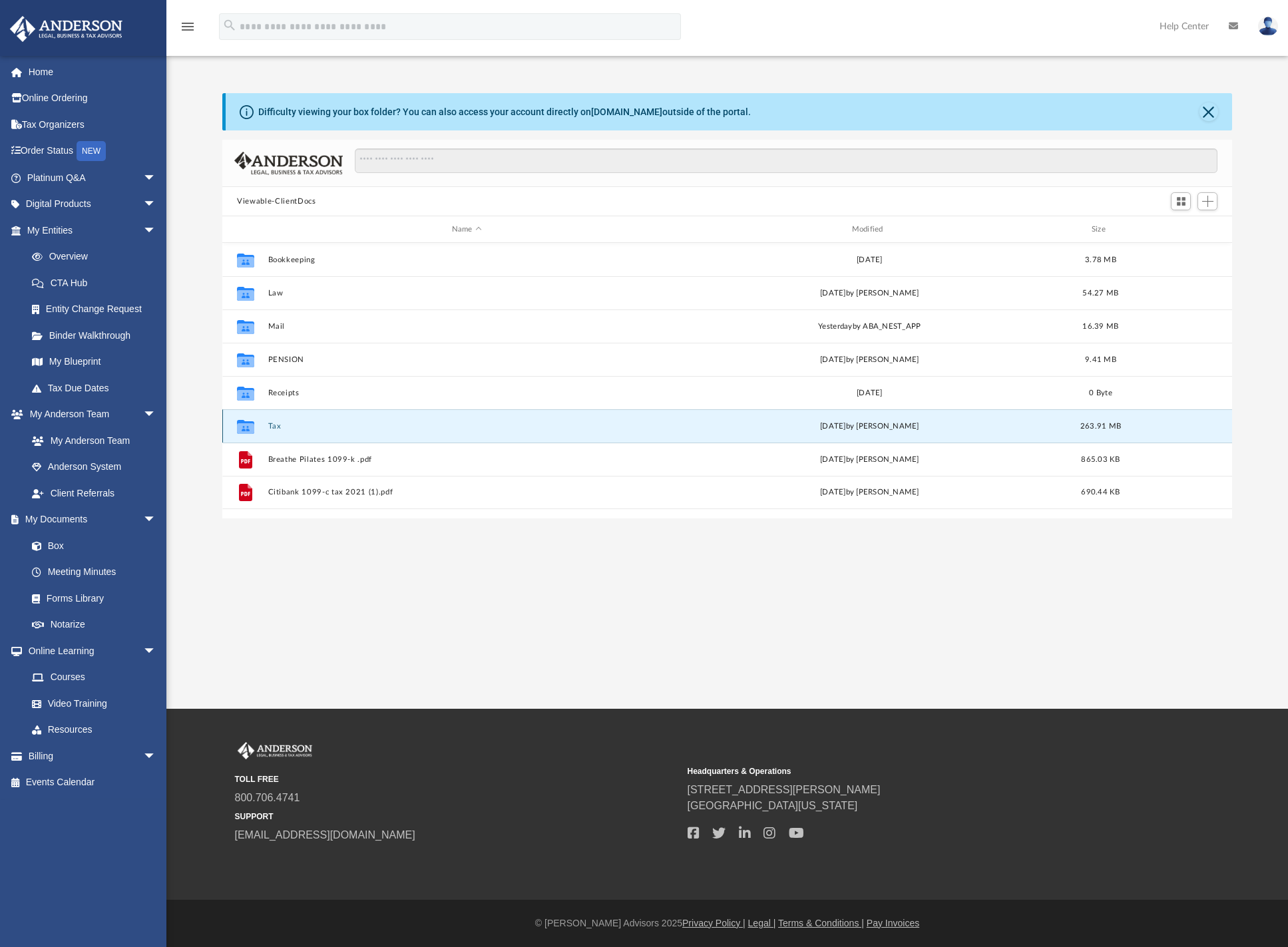
click at [401, 428] on button "Tax" at bounding box center [466, 426] width 397 height 8
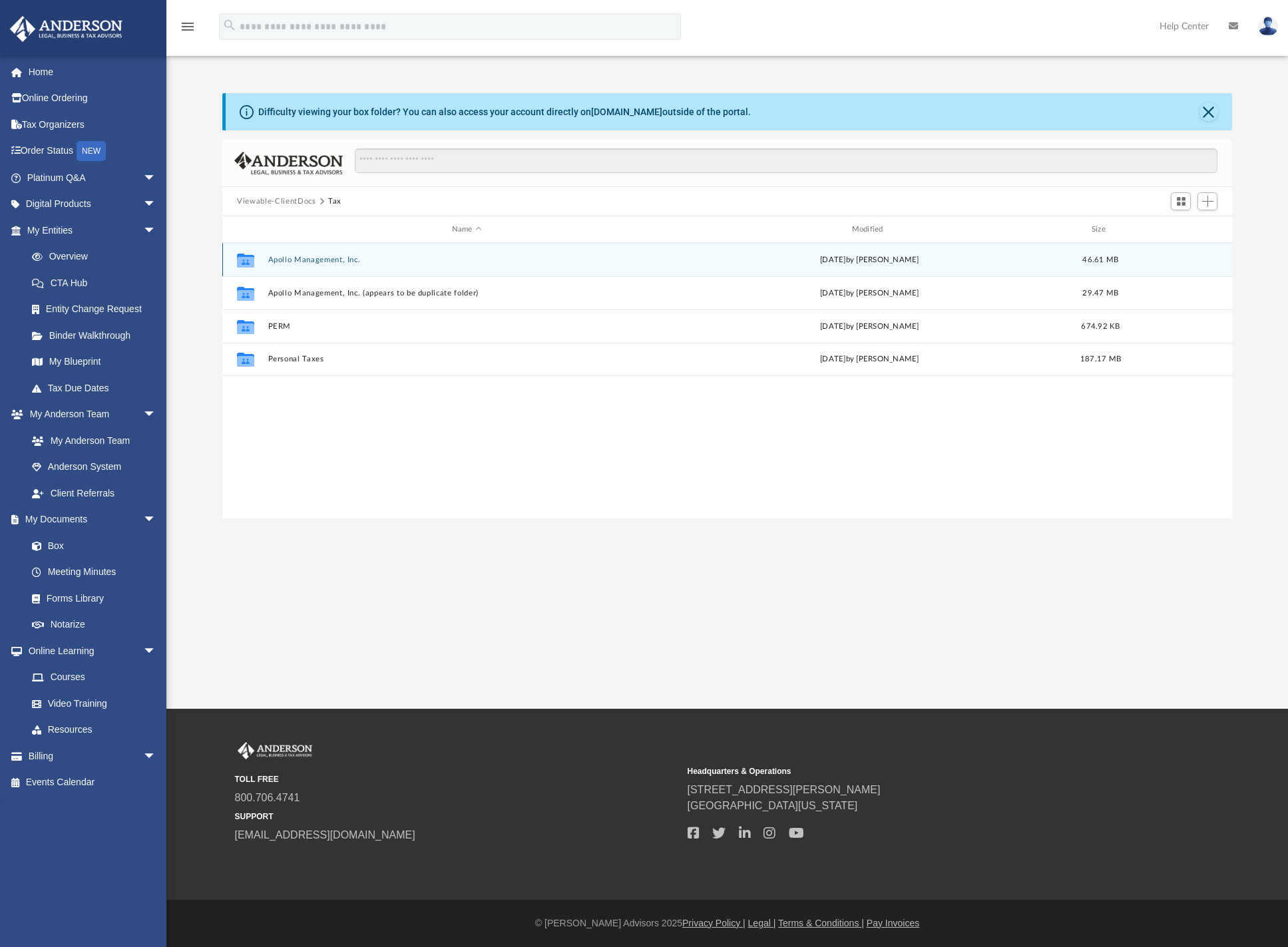
click at [309, 269] on div "Collaborated Folder Apollo Management, Inc. Wed Sep 17 2025 by Alex Price 46.61…" at bounding box center [727, 259] width 1010 height 33
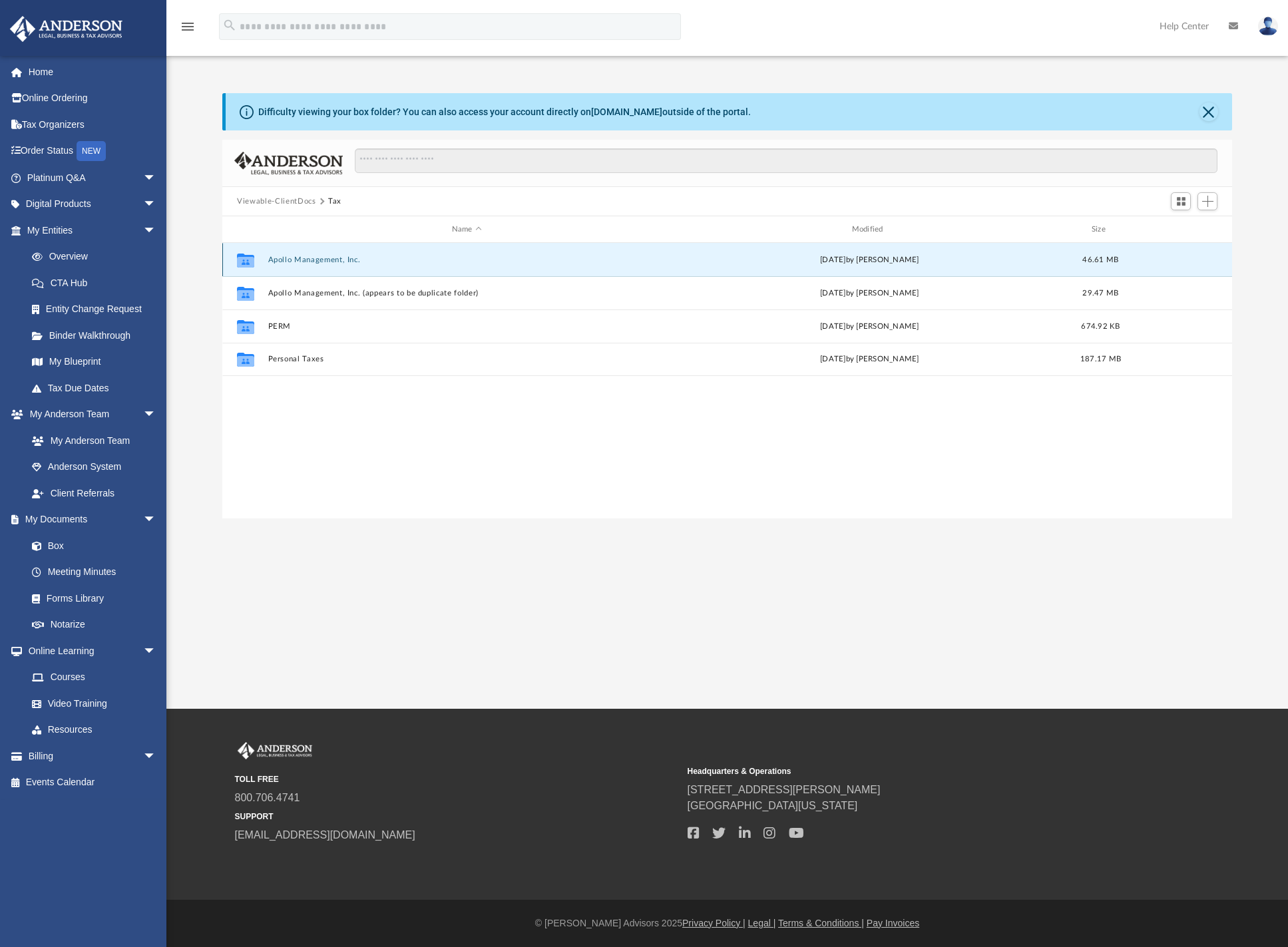
click at [309, 269] on div "Collaborated Folder Apollo Management, Inc. Wed Sep 17 2025 by Alex Price 46.61…" at bounding box center [727, 259] width 1010 height 33
click at [253, 268] on icon "Collaborated Folder" at bounding box center [246, 259] width 21 height 21
click at [261, 233] on div "id" at bounding box center [244, 230] width 33 height 12
click at [242, 257] on icon "grid" at bounding box center [245, 261] width 17 height 11
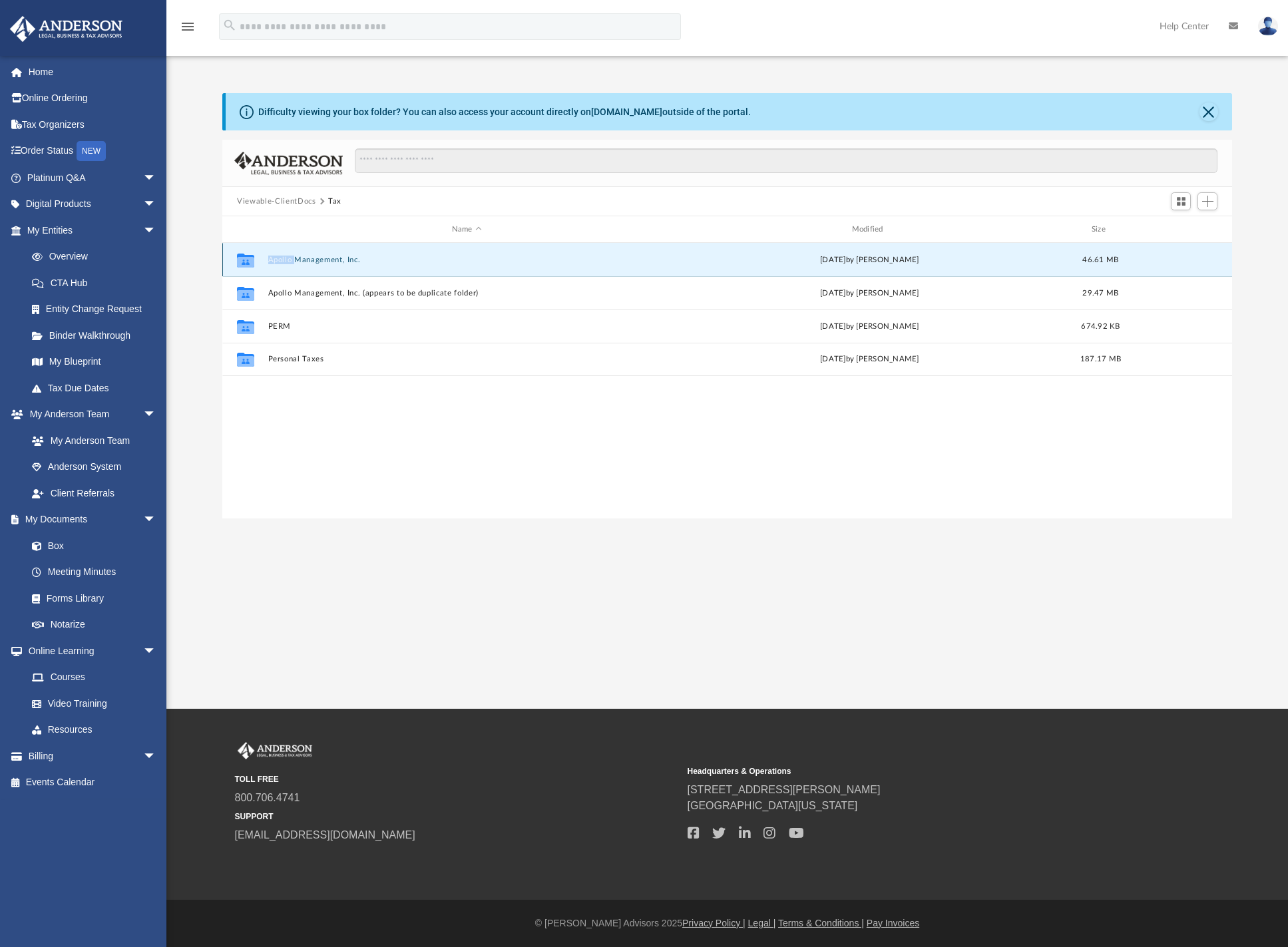
click at [242, 257] on icon "grid" at bounding box center [245, 261] width 17 height 11
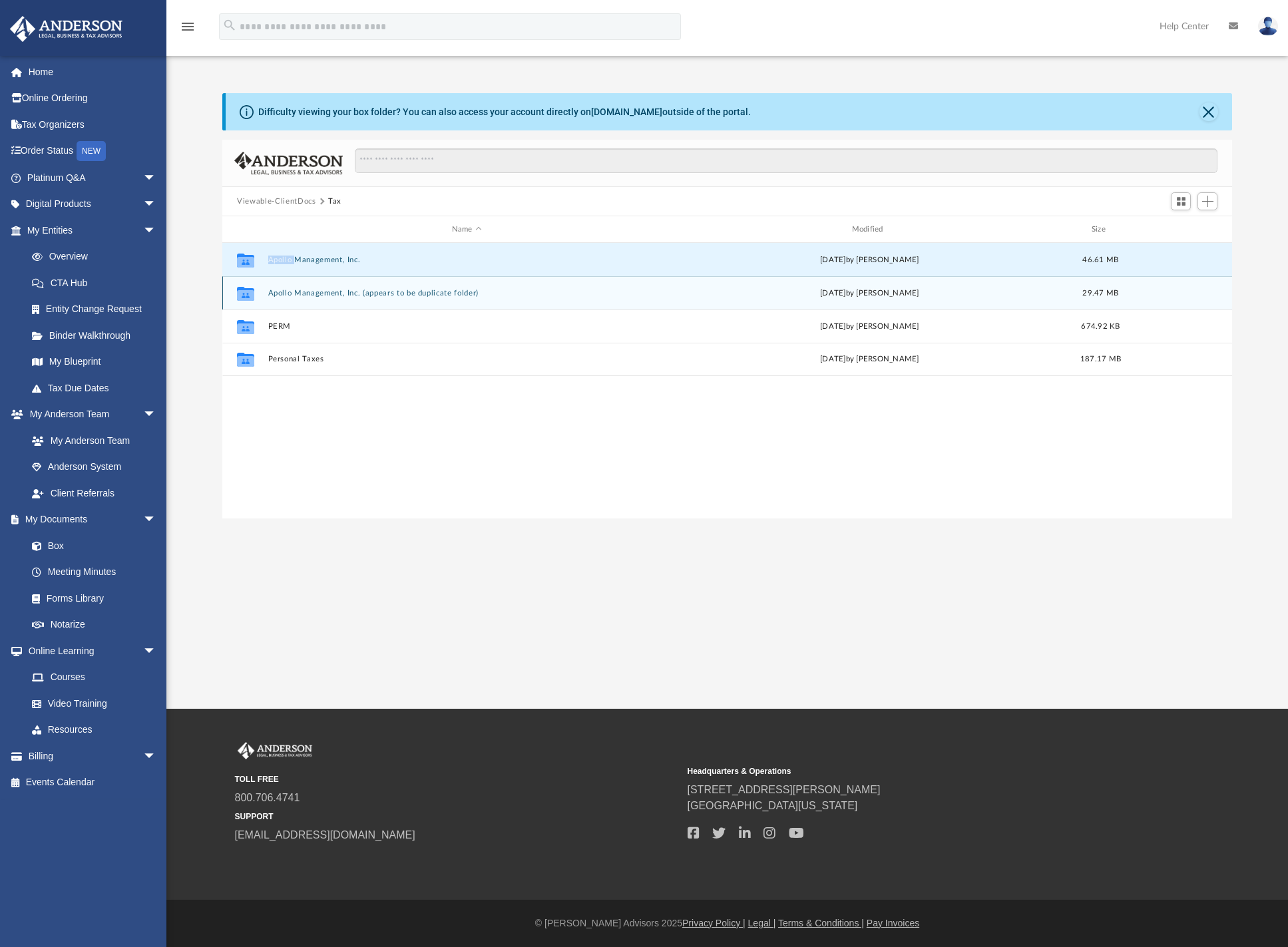
click at [247, 292] on icon "grid" at bounding box center [245, 295] width 17 height 11
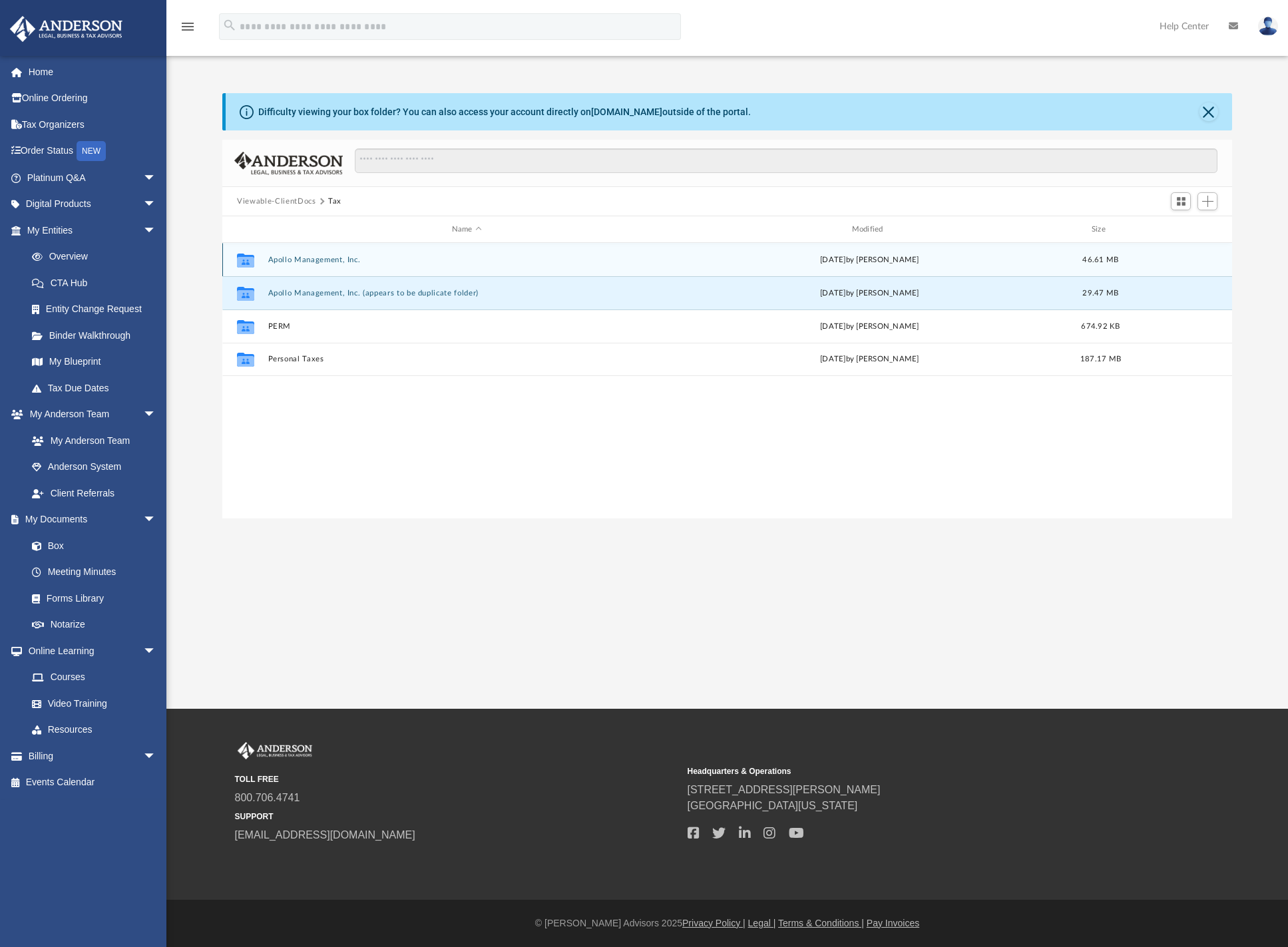
click at [245, 265] on icon "grid" at bounding box center [245, 261] width 17 height 11
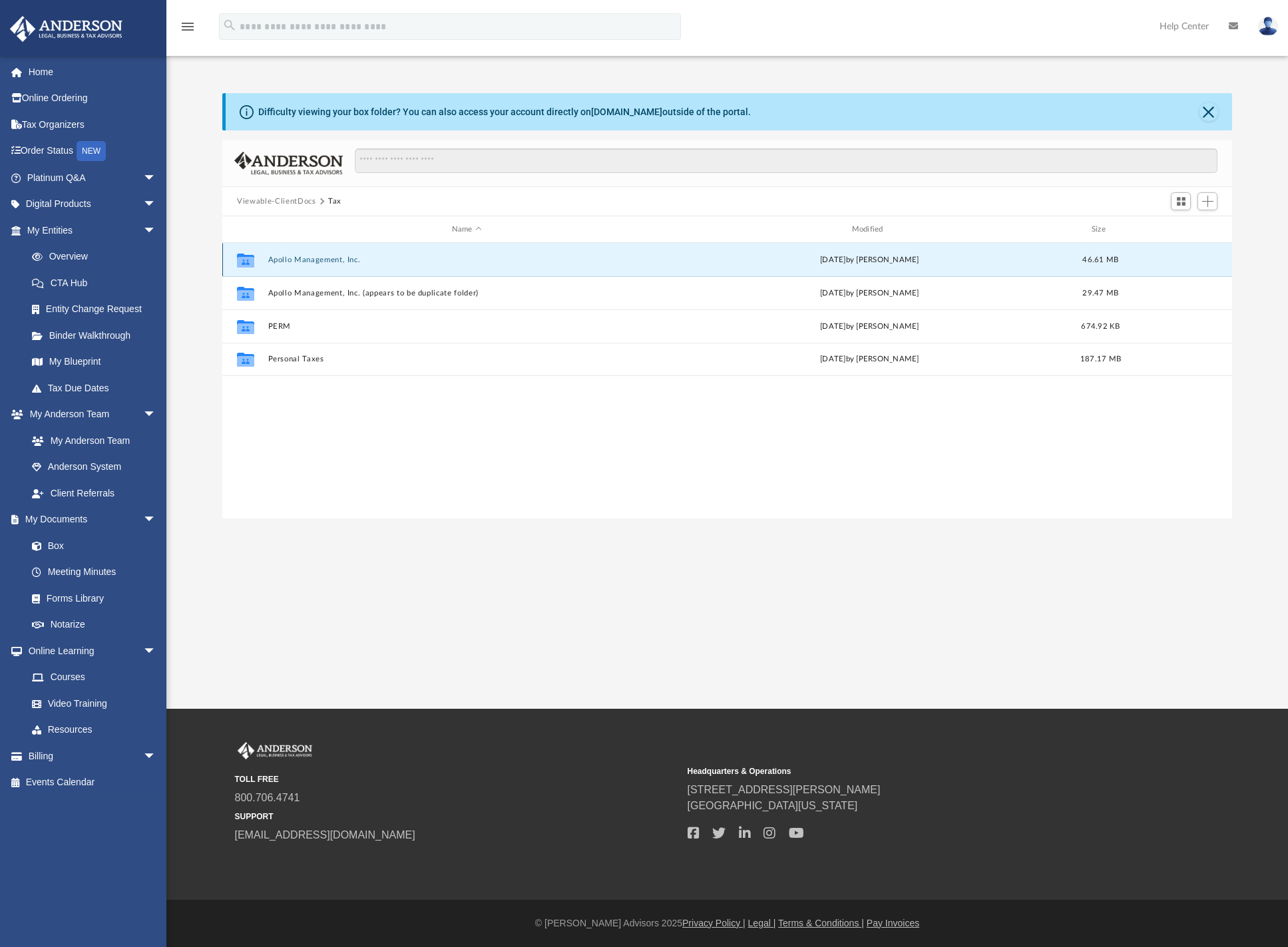
click at [245, 265] on icon "grid" at bounding box center [245, 261] width 17 height 11
